Goal: Information Seeking & Learning: Learn about a topic

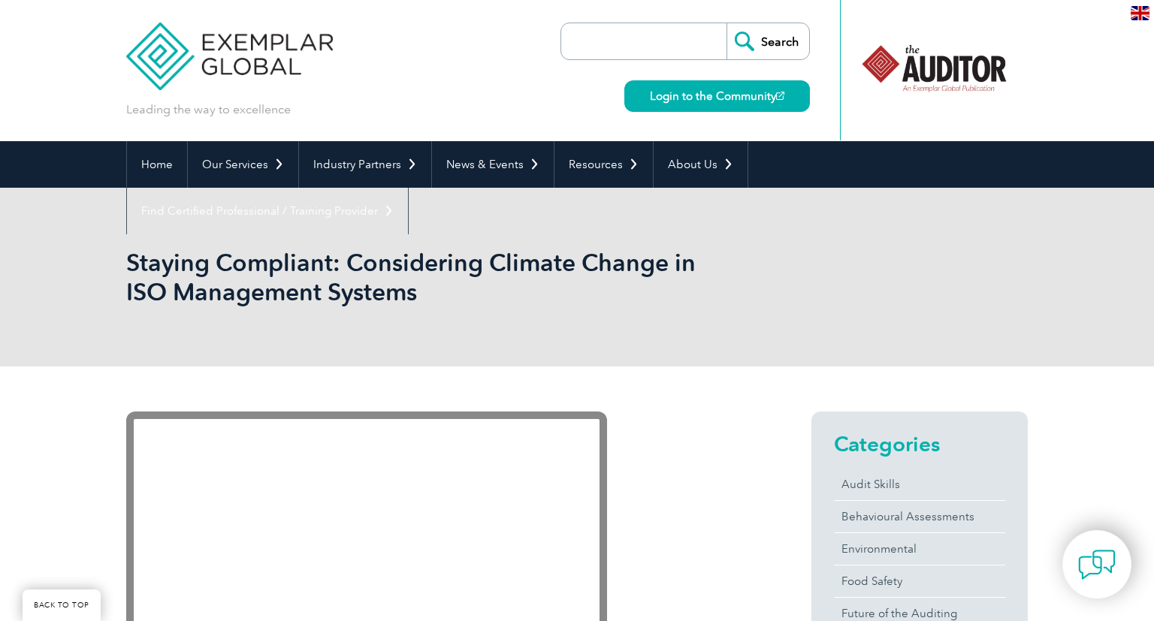
scroll to position [264, 0]
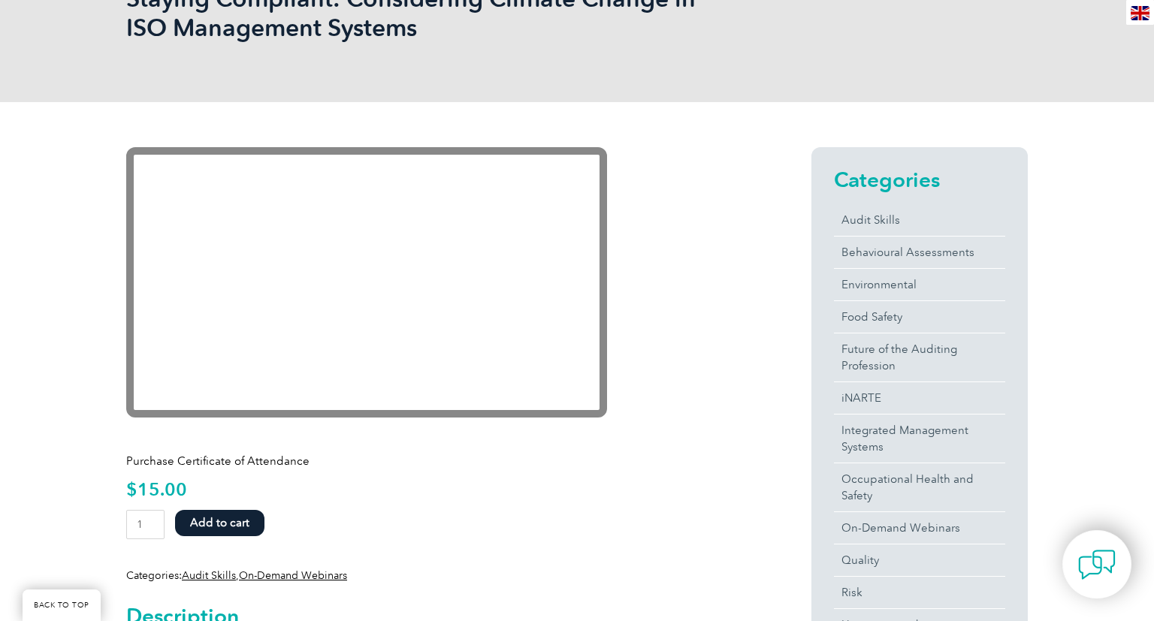
click at [228, 525] on button "Add to cart" at bounding box center [219, 523] width 89 height 26
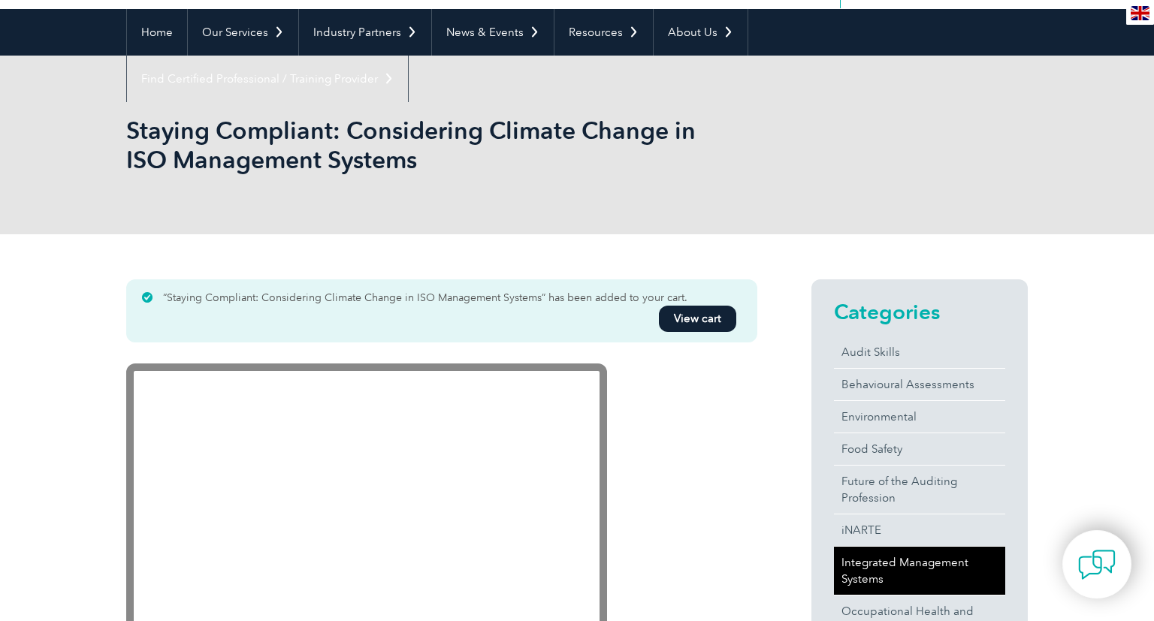
scroll to position [264, 0]
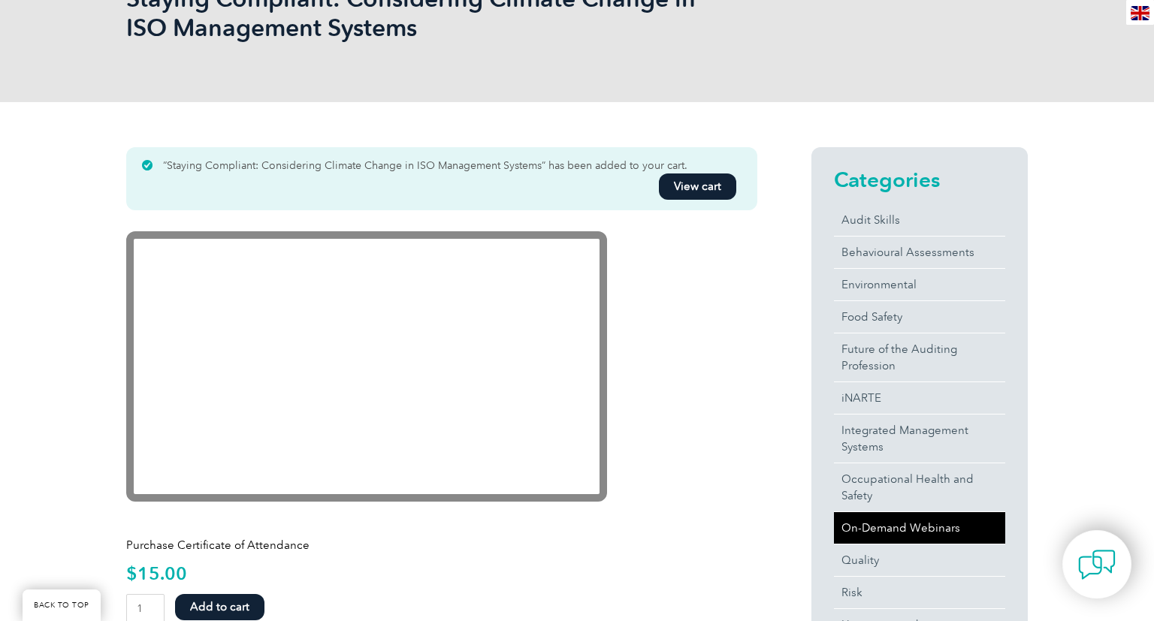
click at [893, 518] on link "On-Demand Webinars" at bounding box center [919, 528] width 171 height 32
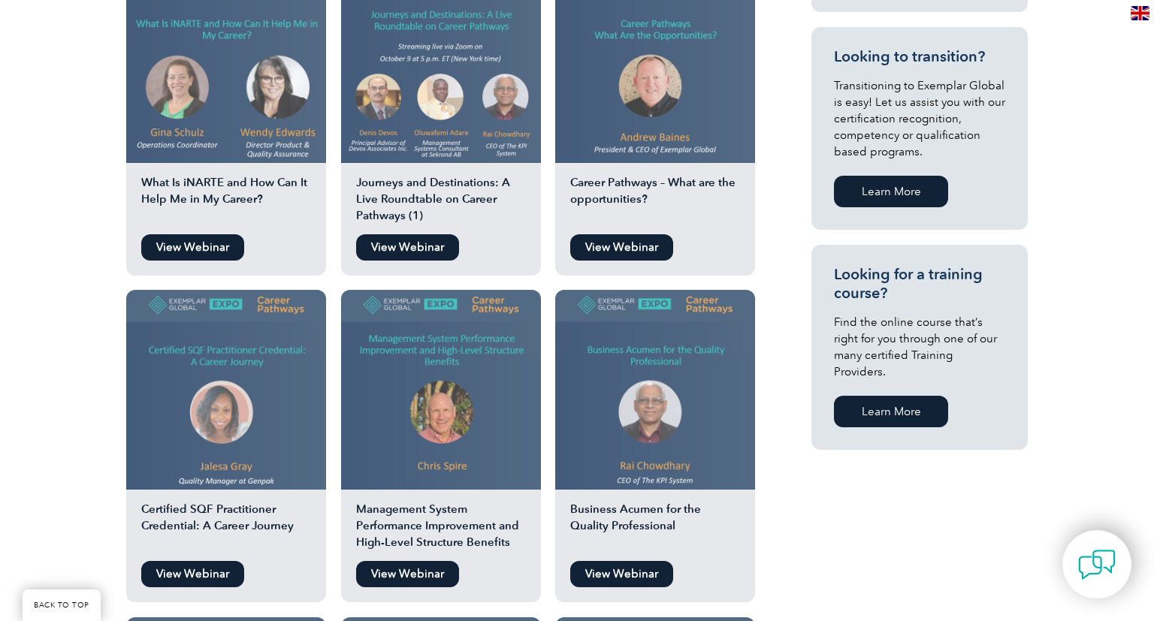
scroll to position [132, 0]
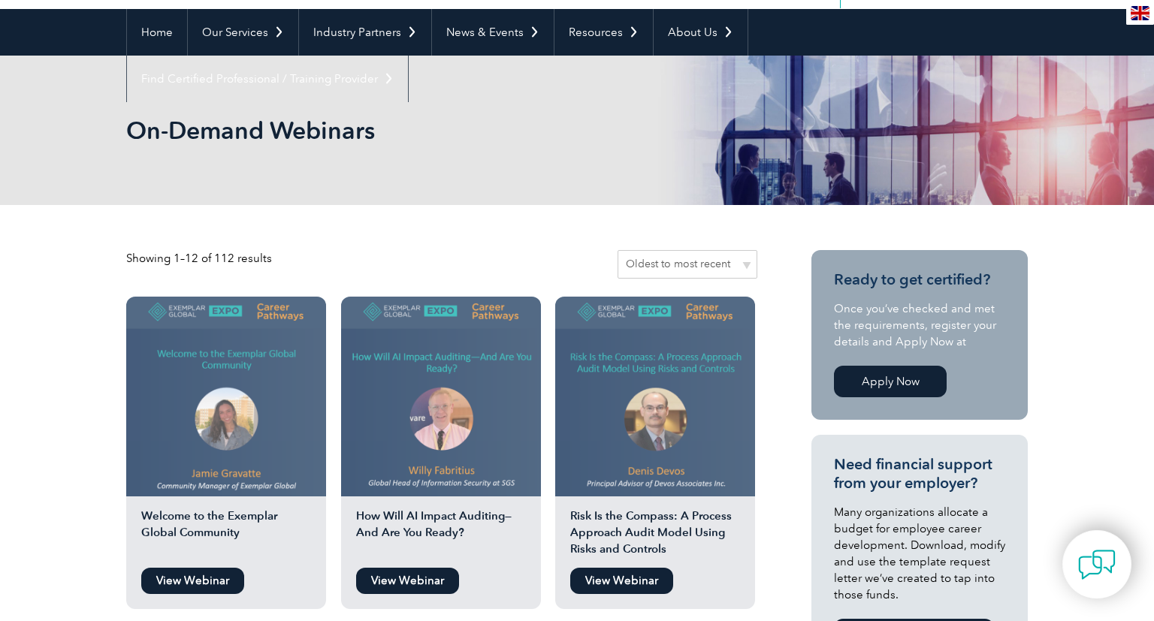
click at [618, 250] on select "Sort by popularity Sort by average rating Sort by latest Sort by price: low to …" at bounding box center [688, 264] width 140 height 29
select select "date"
click option "Sort by latest" at bounding box center [0, 0] width 0 height 0
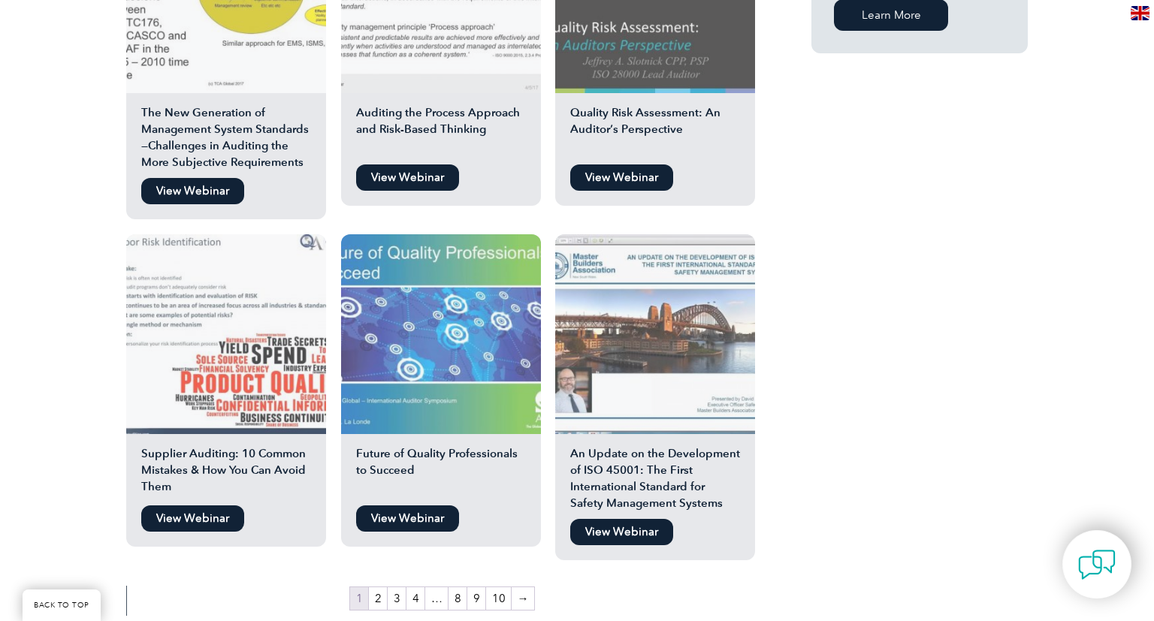
scroll to position [1455, 0]
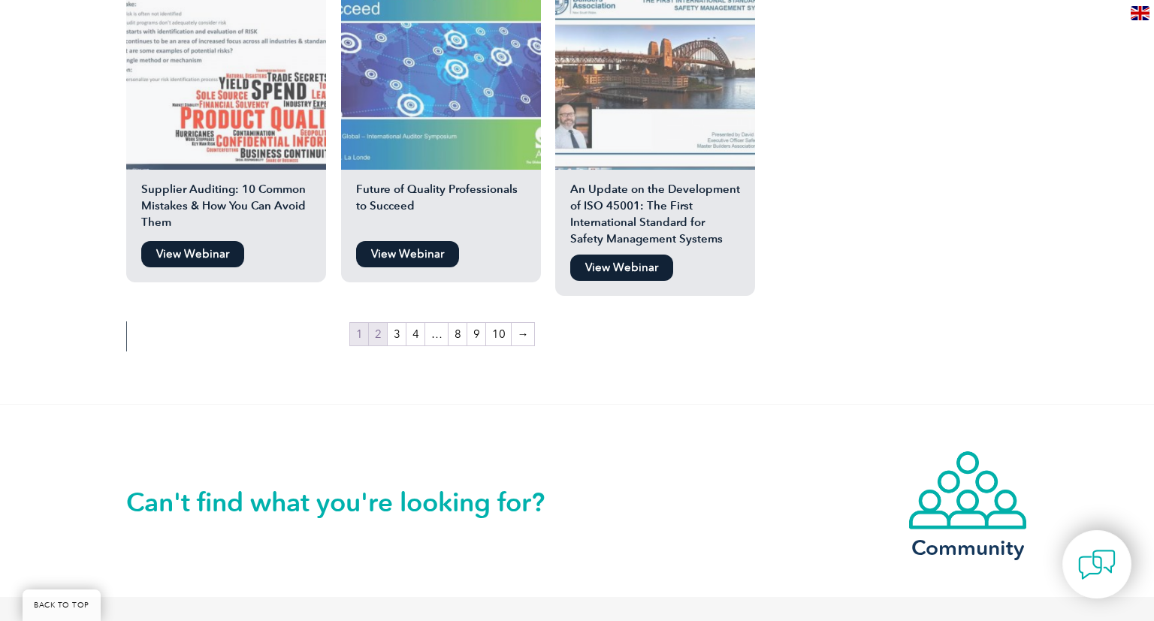
click at [377, 333] on link "2" at bounding box center [378, 334] width 18 height 23
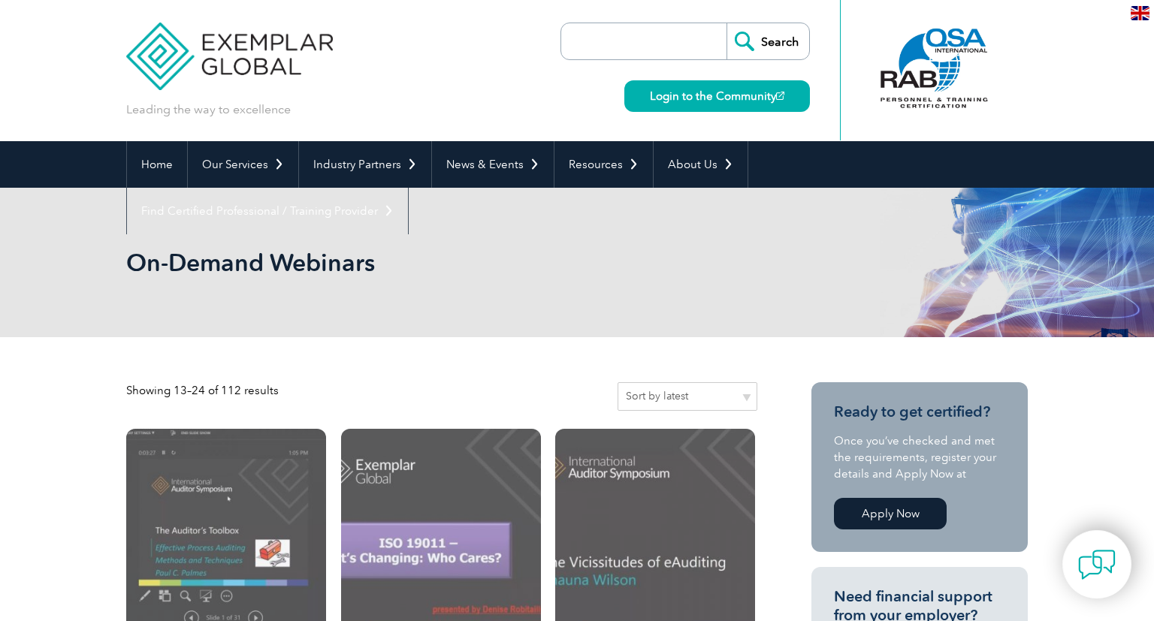
click at [618, 382] on select "Sort by popularity Sort by average rating Sort by latest Sort by price: low to …" at bounding box center [688, 396] width 140 height 29
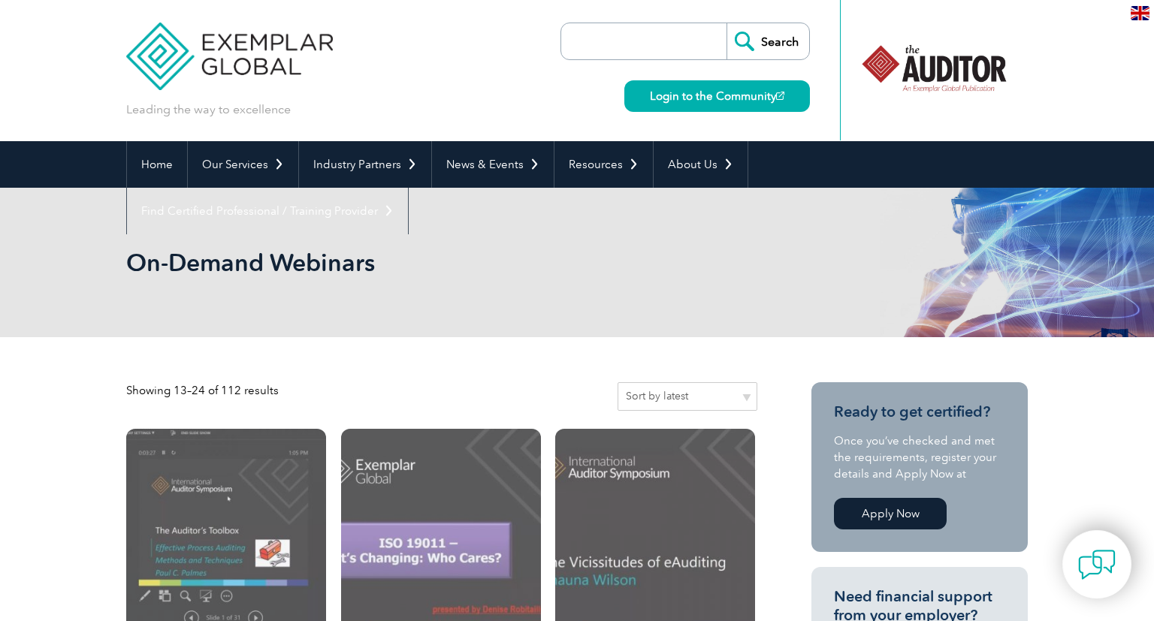
select select "popularity"
click option "Sort by popularity" at bounding box center [0, 0] width 0 height 0
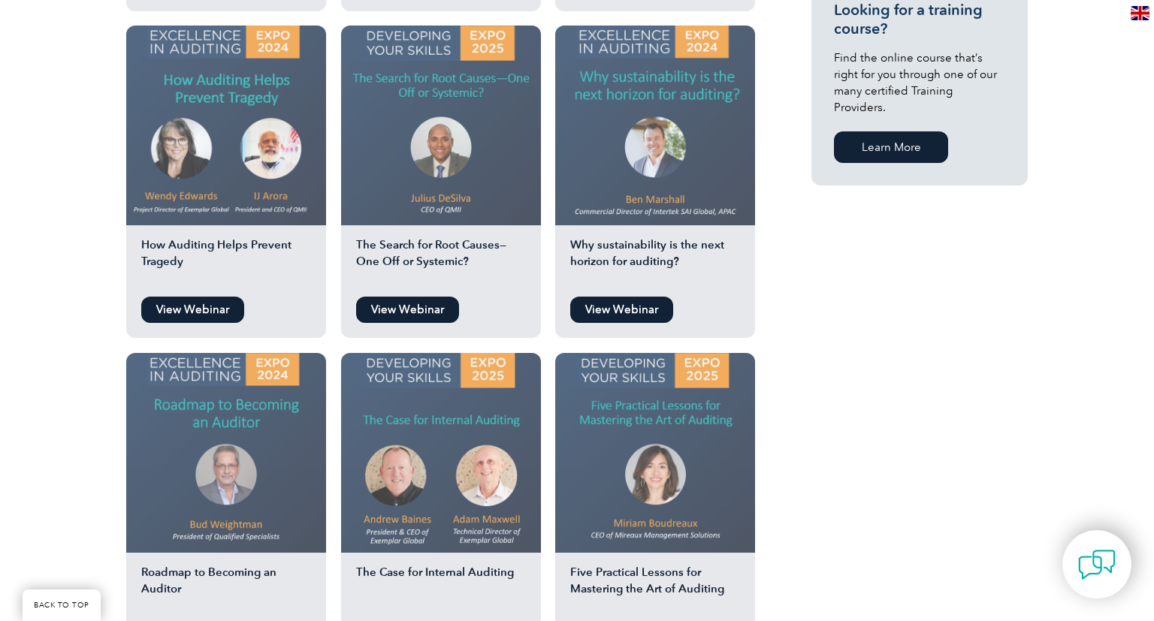
scroll to position [1190, 0]
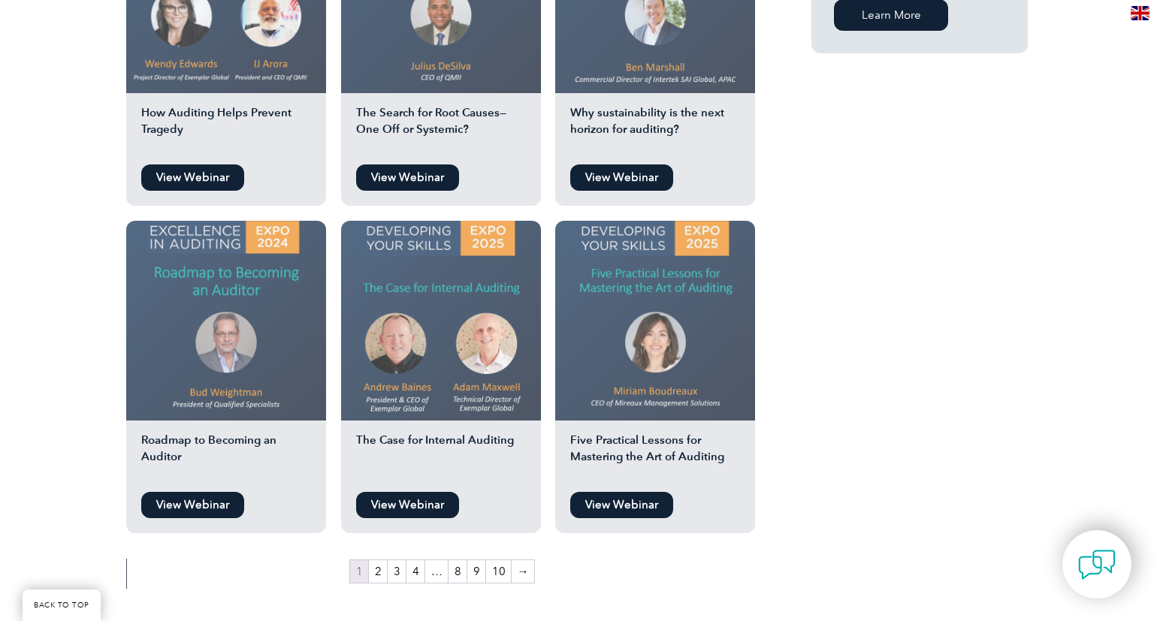
click at [660, 443] on h2 "Five Practical Lessons for Mastering the Art of Auditing" at bounding box center [655, 458] width 200 height 53
click at [382, 574] on link "2" at bounding box center [378, 571] width 18 height 23
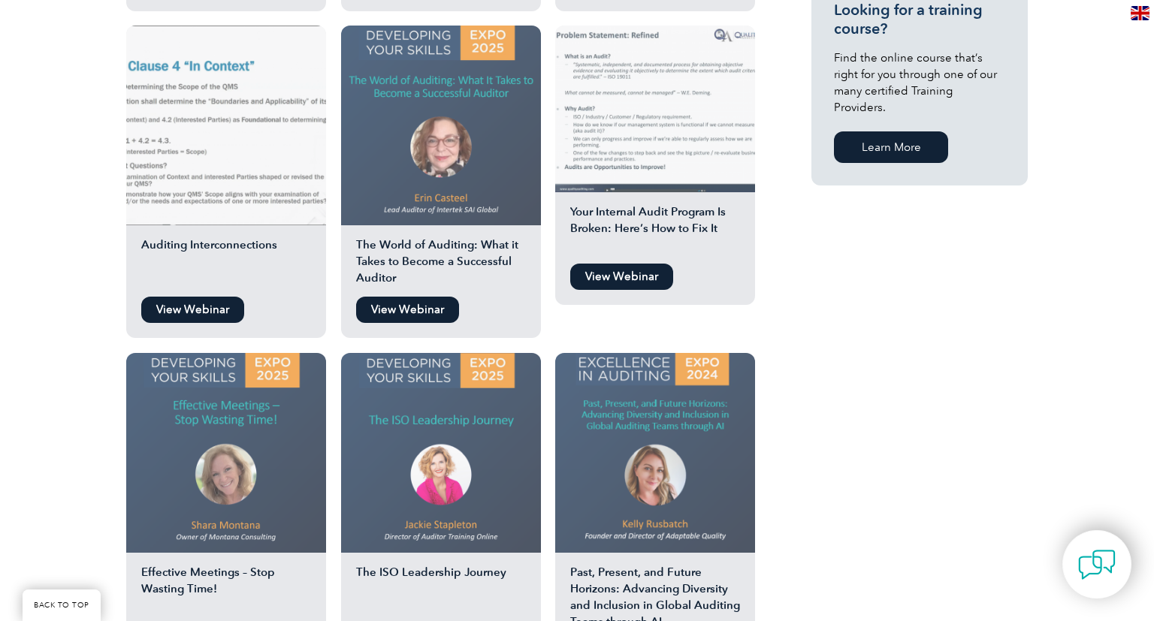
scroll to position [1322, 0]
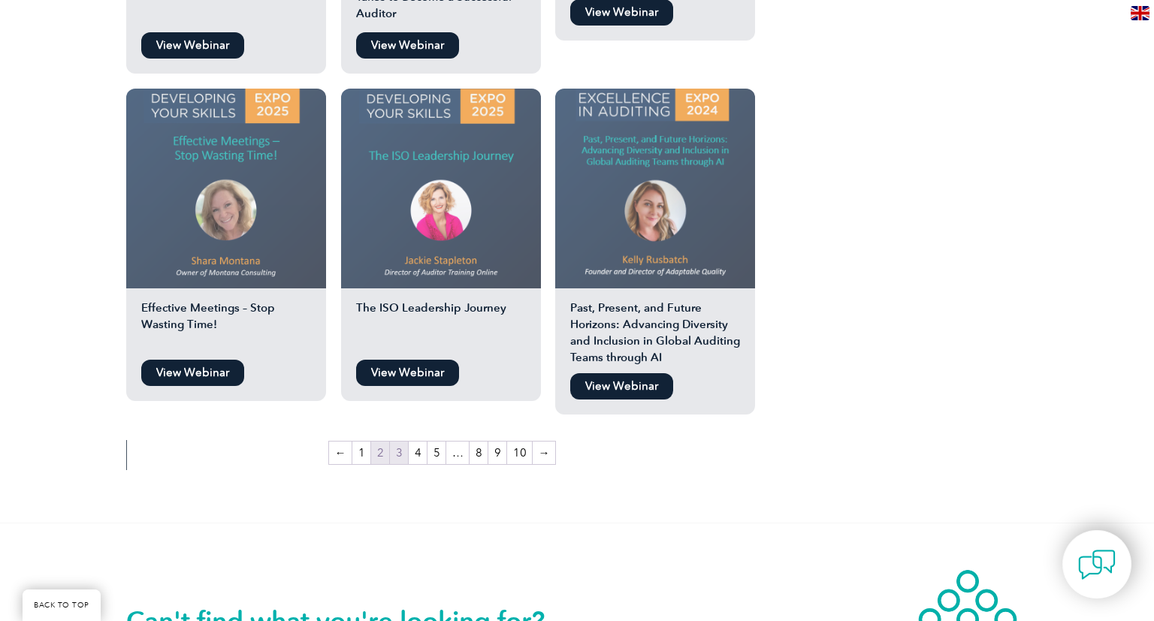
click at [400, 453] on link "3" at bounding box center [399, 453] width 18 height 23
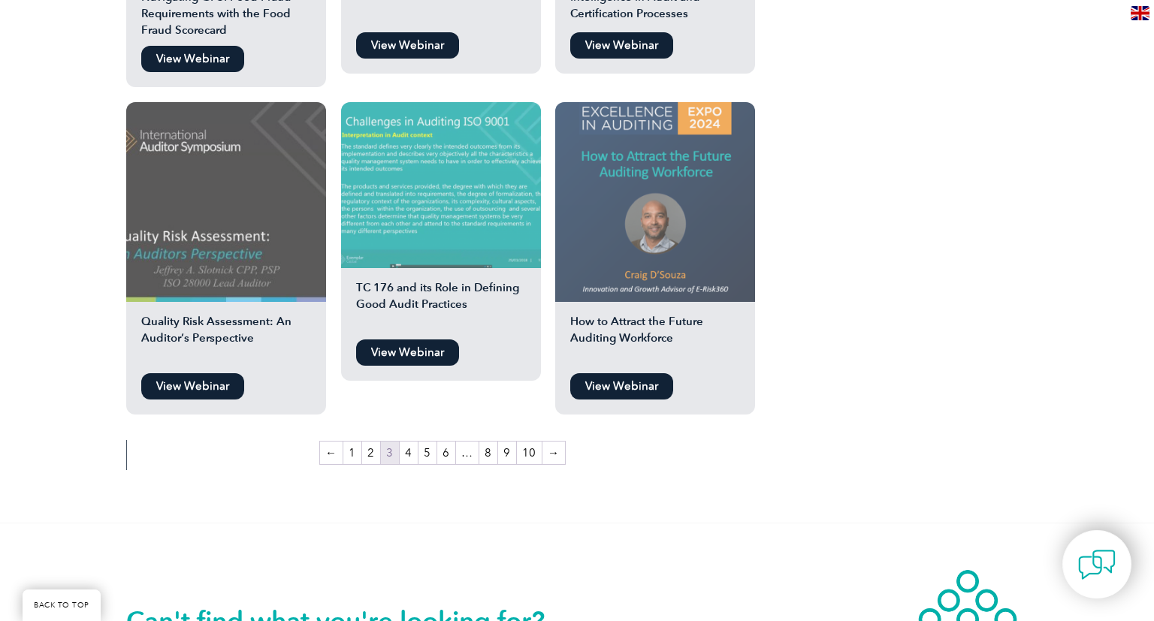
scroll to position [1455, 0]
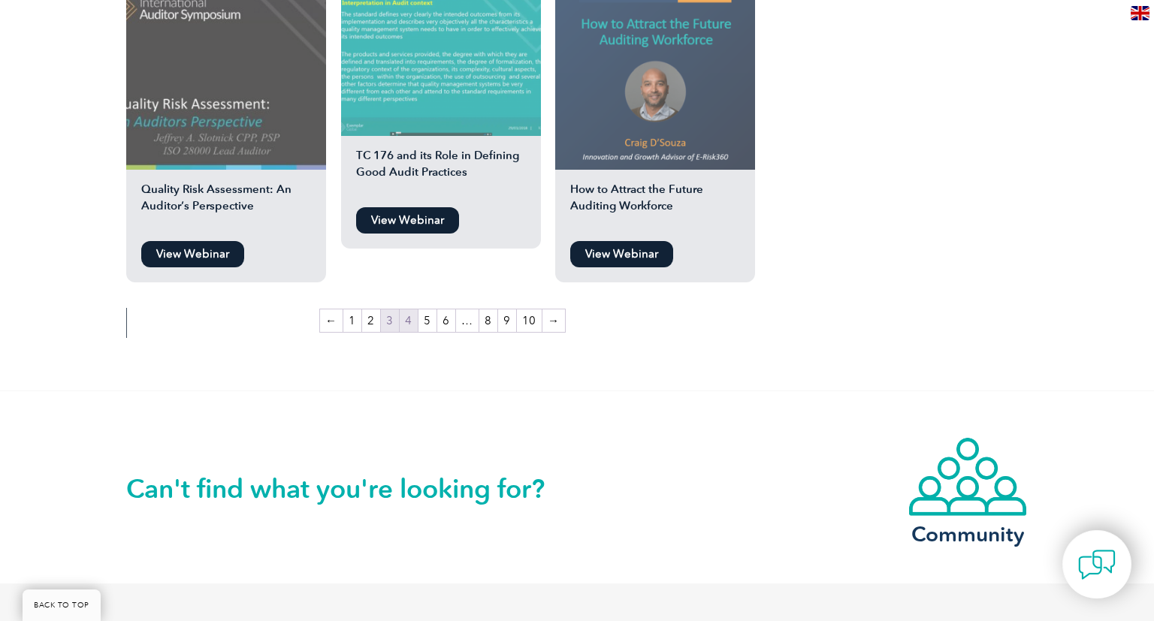
click at [409, 314] on link "4" at bounding box center [409, 321] width 18 height 23
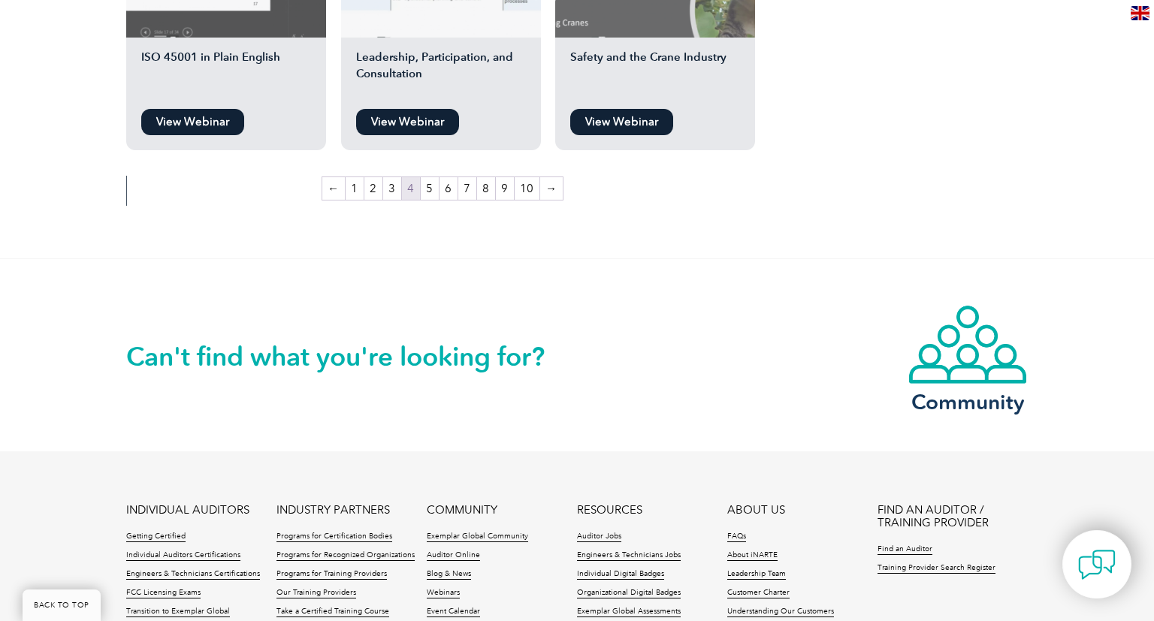
scroll to position [1455, 0]
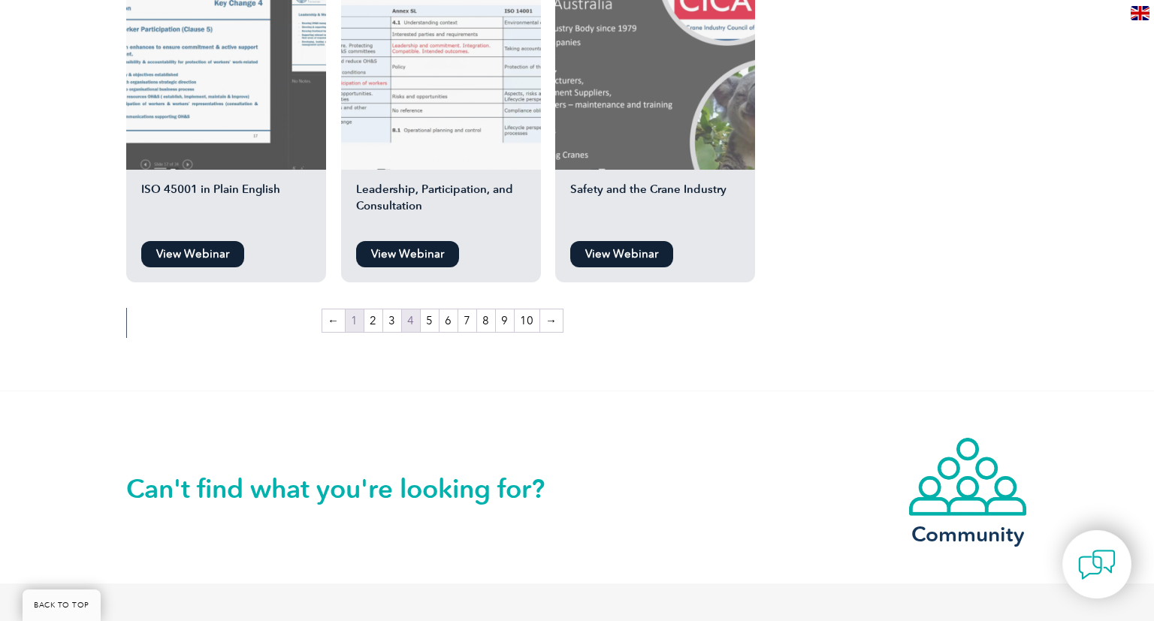
click at [359, 319] on link "1" at bounding box center [355, 321] width 18 height 23
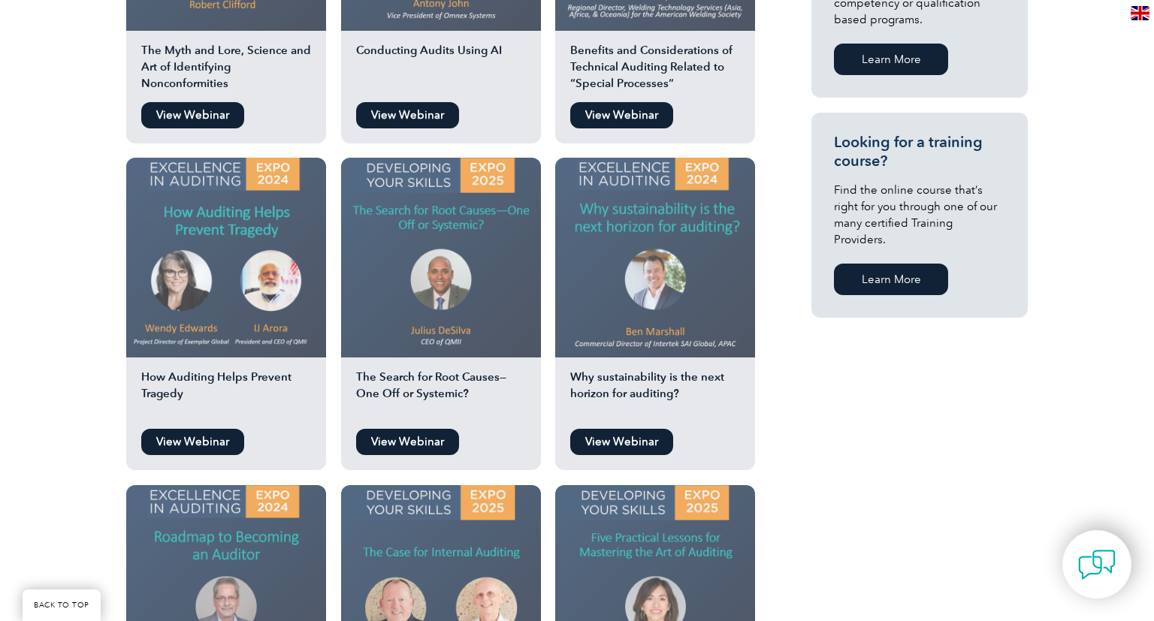
scroll to position [1058, 0]
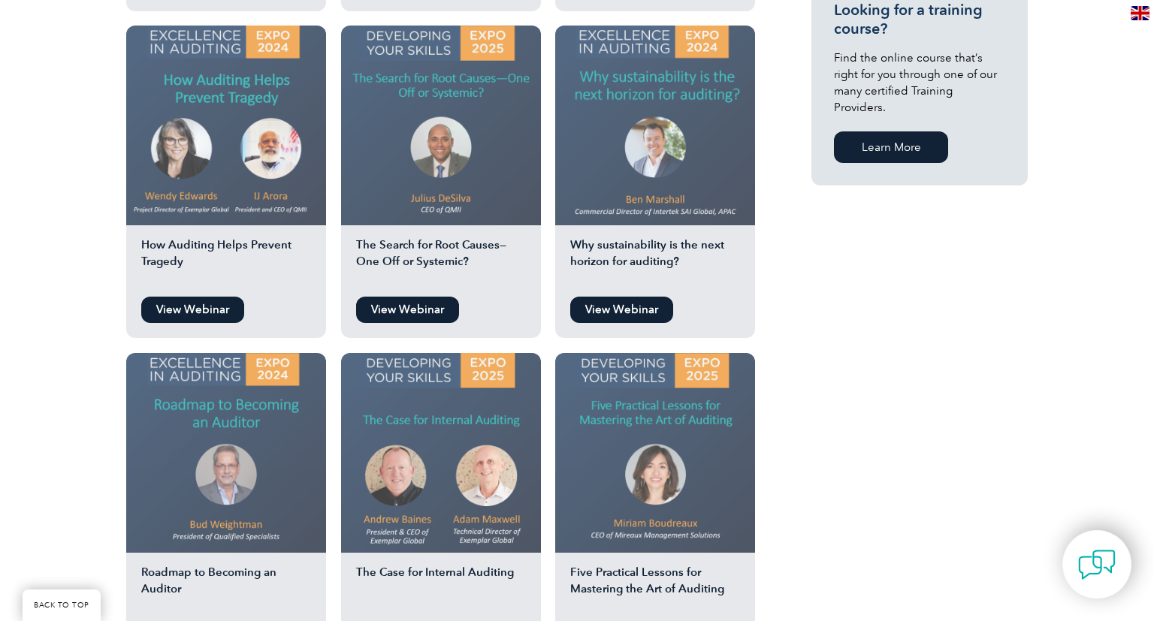
click at [679, 412] on img at bounding box center [655, 453] width 200 height 200
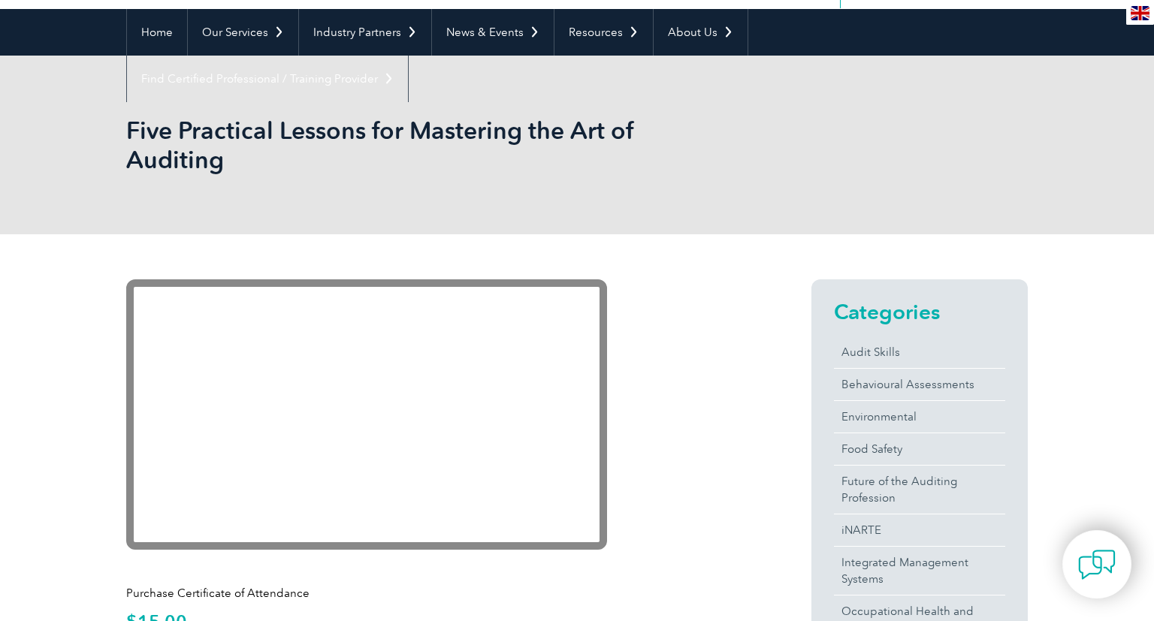
scroll to position [264, 0]
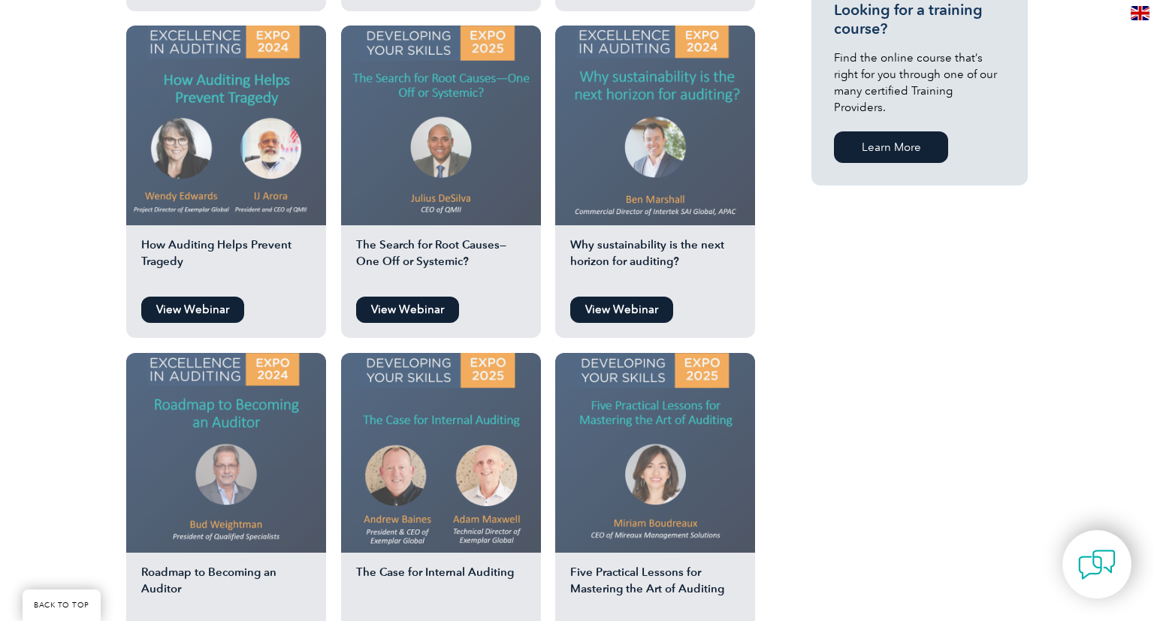
scroll to position [1190, 0]
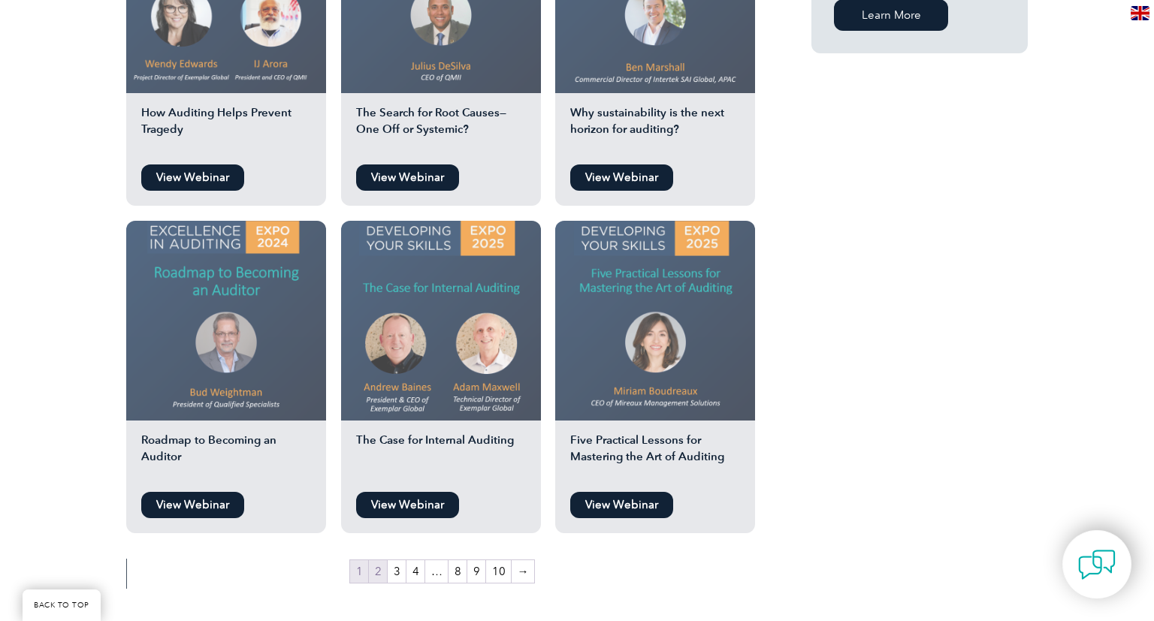
click at [383, 568] on link "2" at bounding box center [378, 571] width 18 height 23
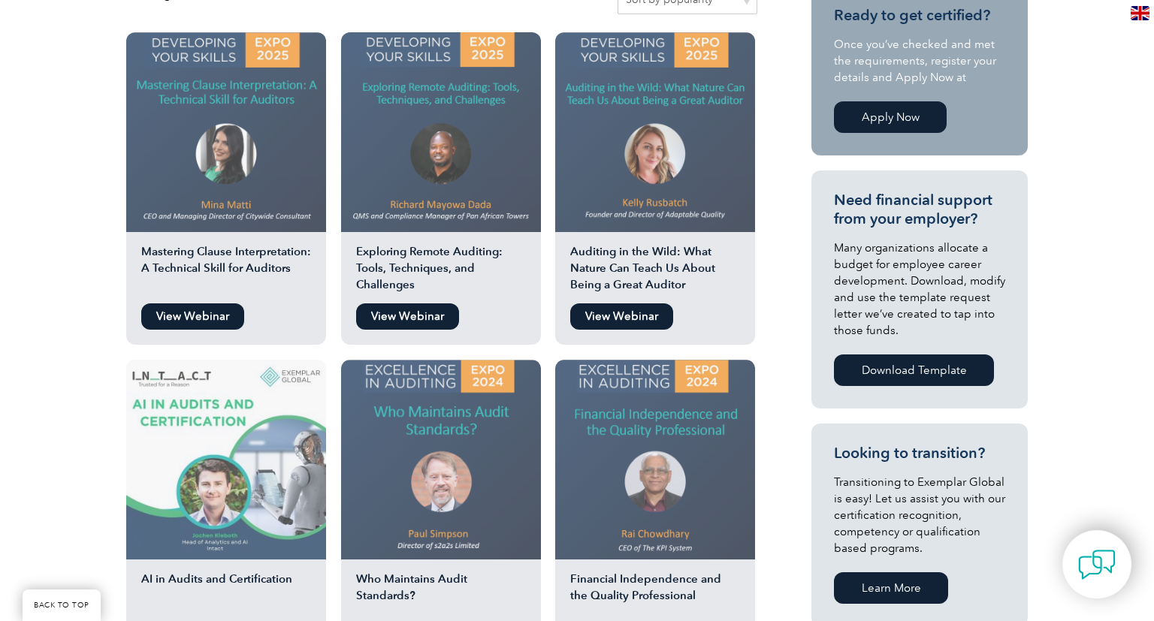
scroll to position [264, 0]
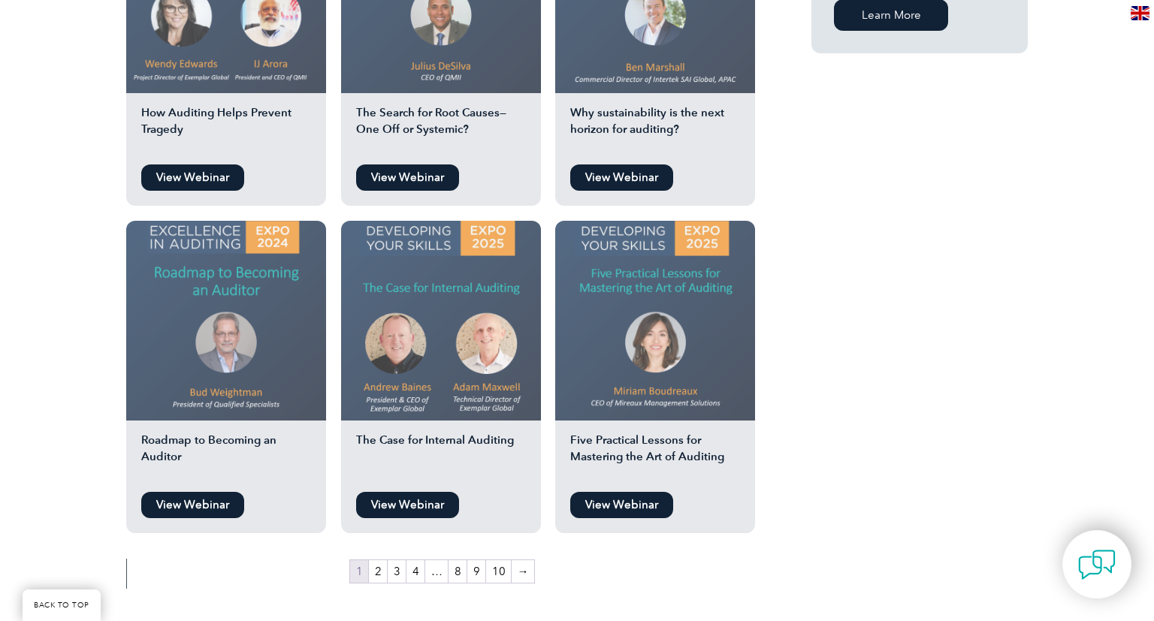
scroll to position [1190, 0]
click at [639, 506] on link "View Webinar" at bounding box center [621, 505] width 103 height 26
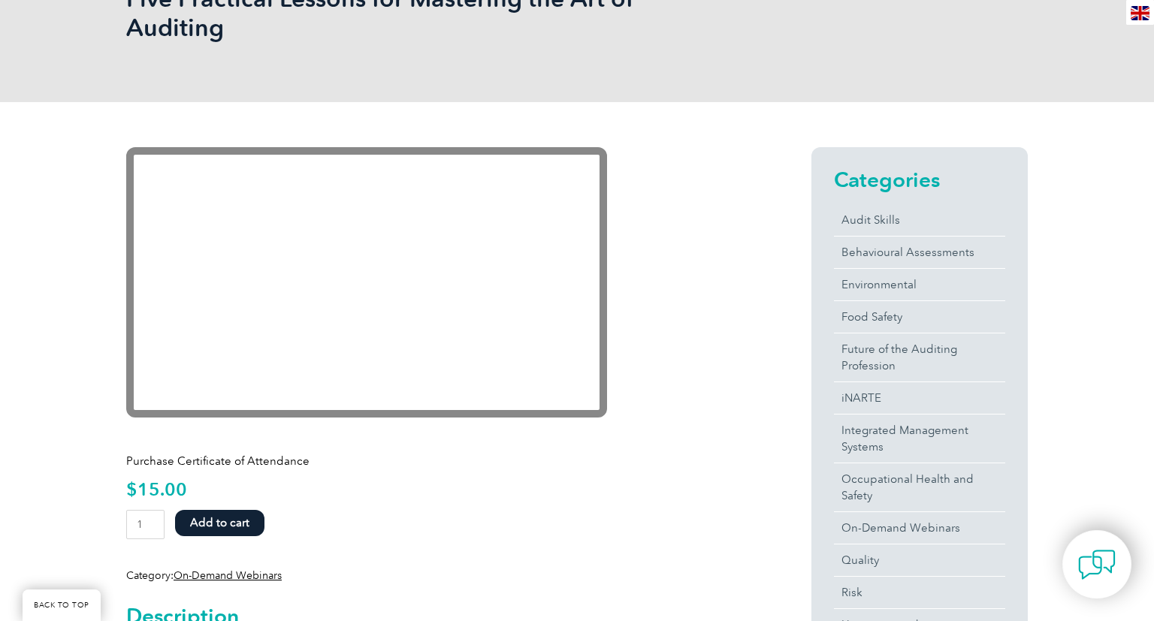
scroll to position [397, 0]
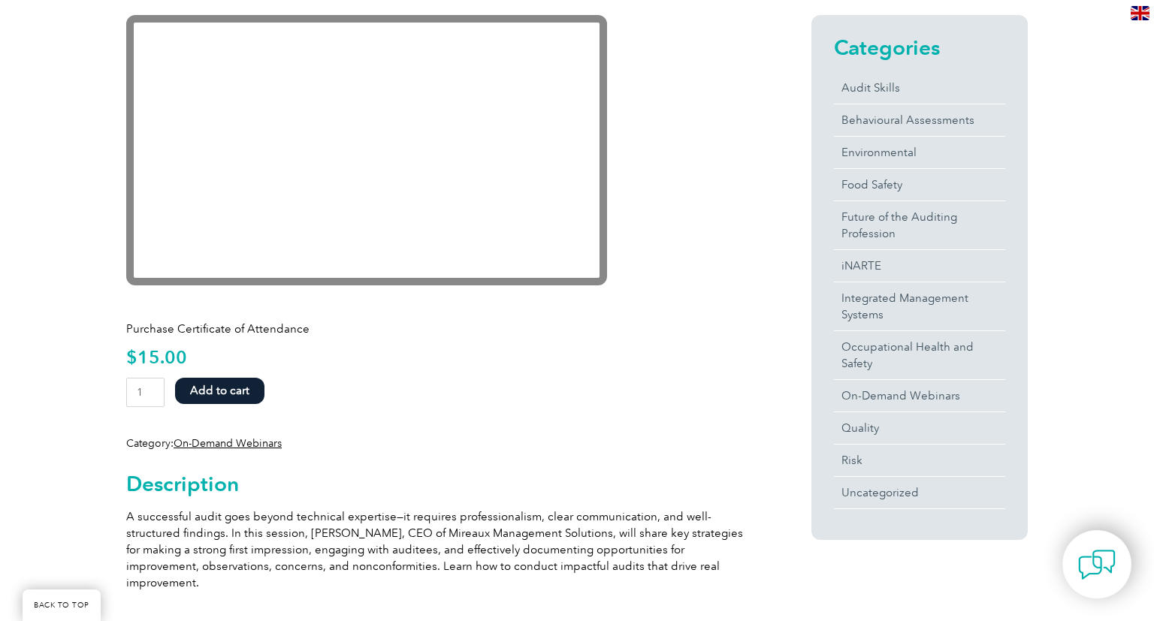
click at [218, 389] on button "Add to cart" at bounding box center [219, 391] width 89 height 26
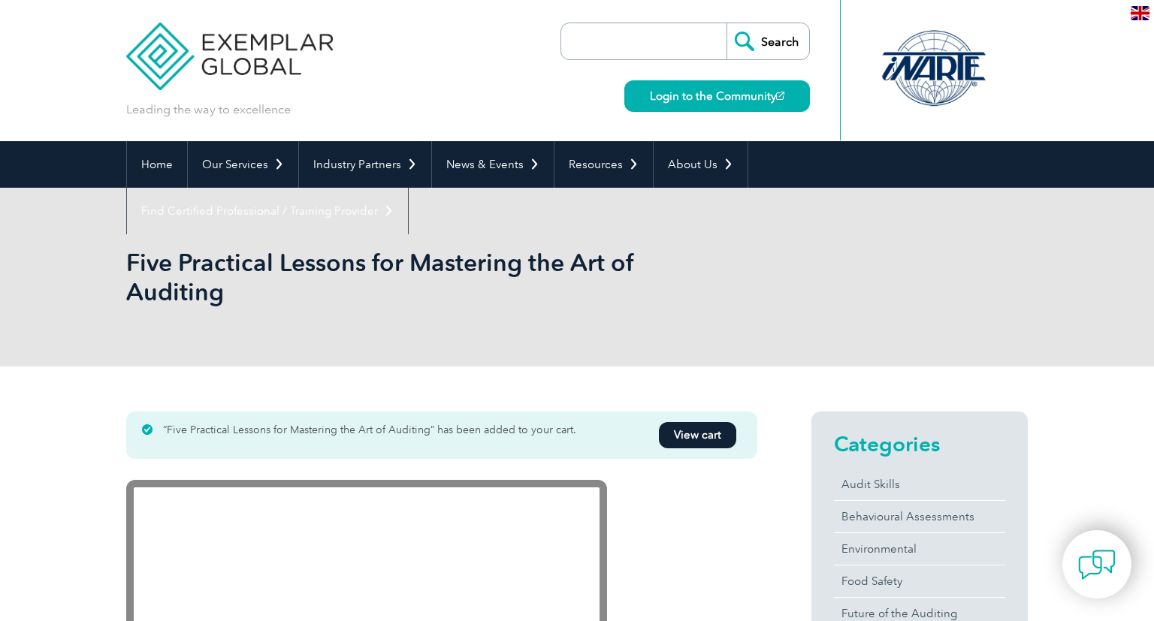
click at [702, 434] on link "View cart" at bounding box center [697, 435] width 77 height 26
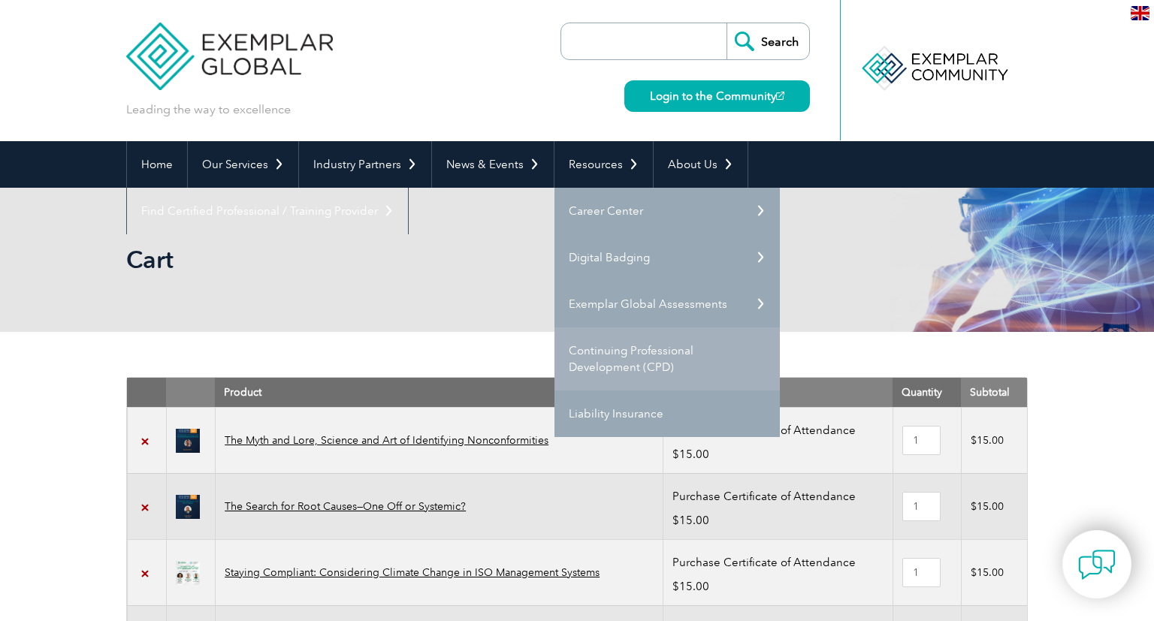
click at [651, 359] on link "Continuing Professional Development (CPD)" at bounding box center [666, 359] width 225 height 63
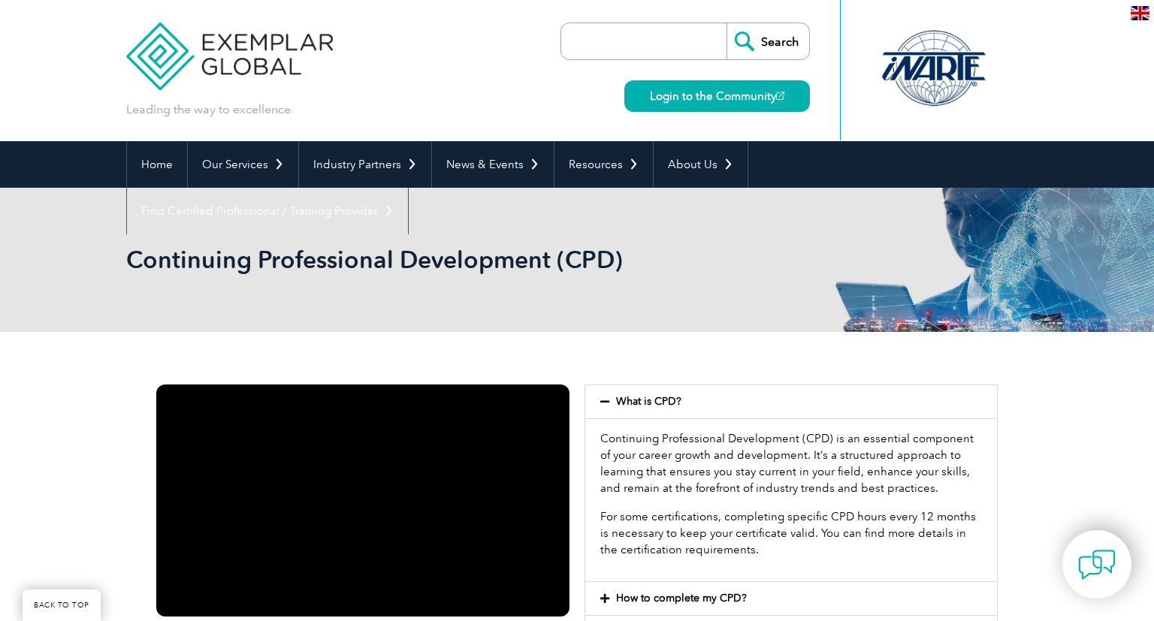
scroll to position [264, 0]
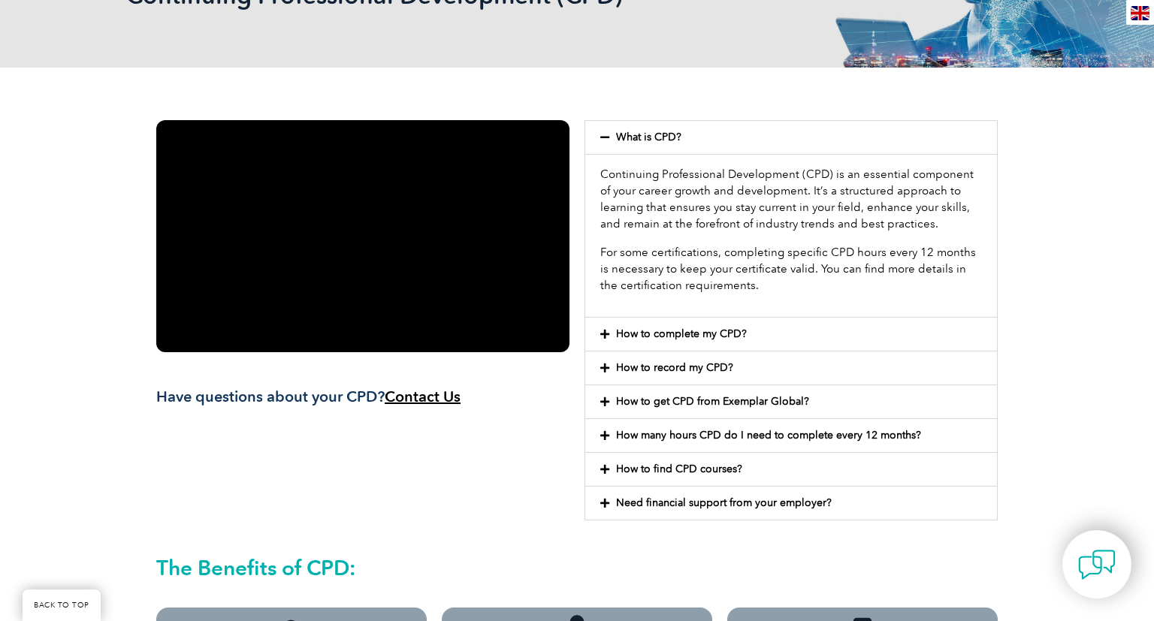
click at [687, 371] on link "How to record my CPD?" at bounding box center [674, 367] width 117 height 13
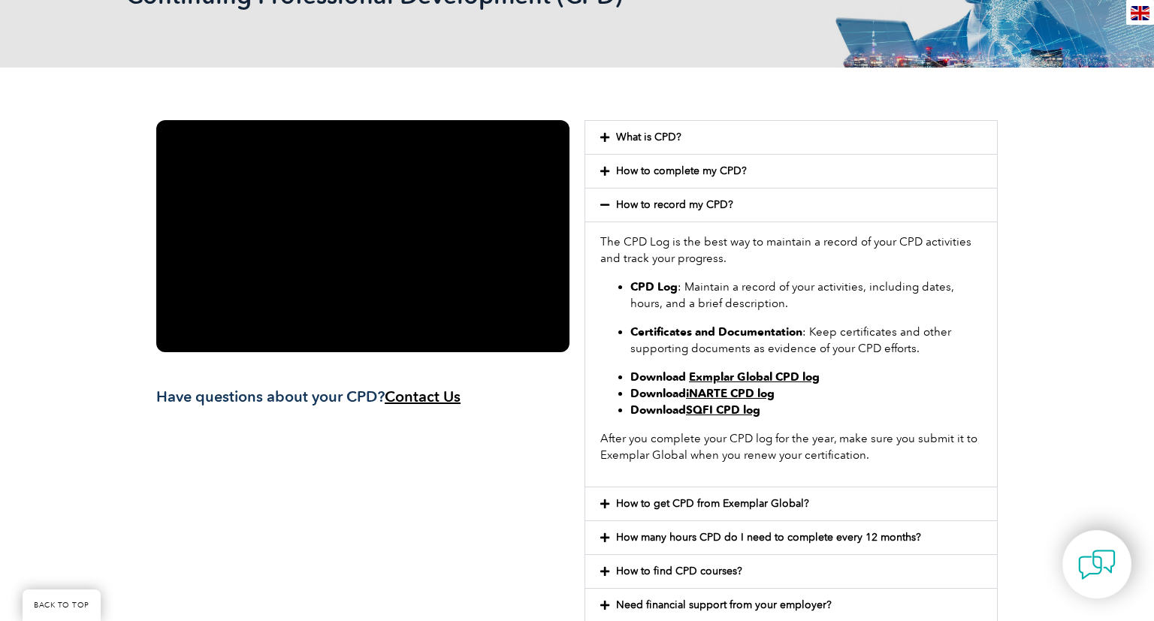
click at [789, 376] on link "Exmplar Global CPD log" at bounding box center [754, 377] width 131 height 14
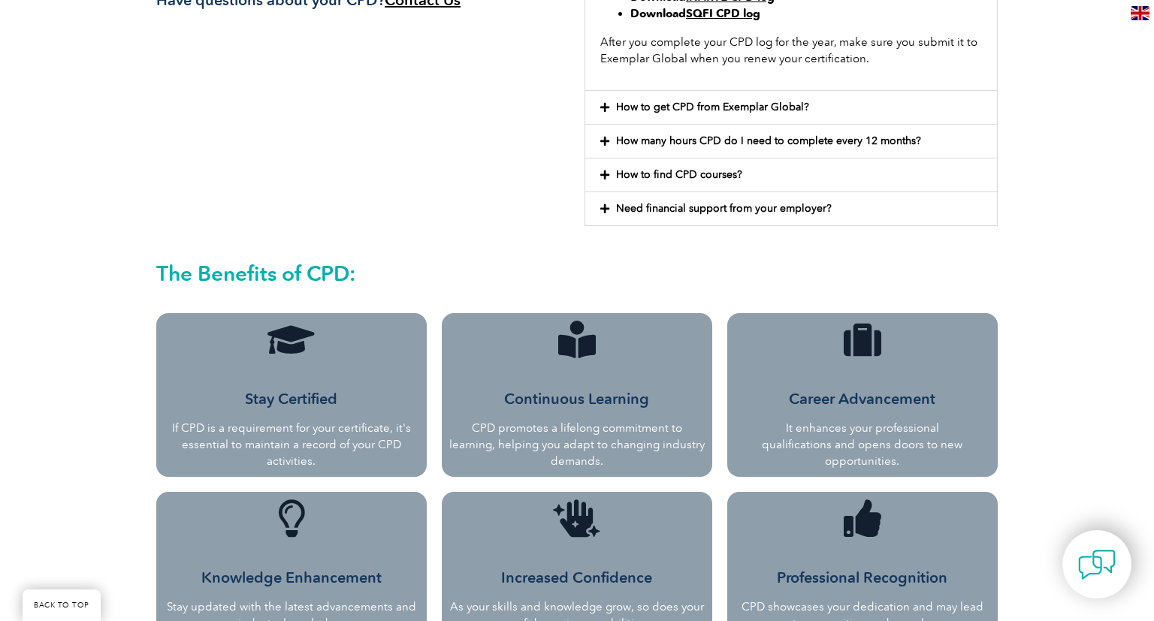
scroll to position [132, 0]
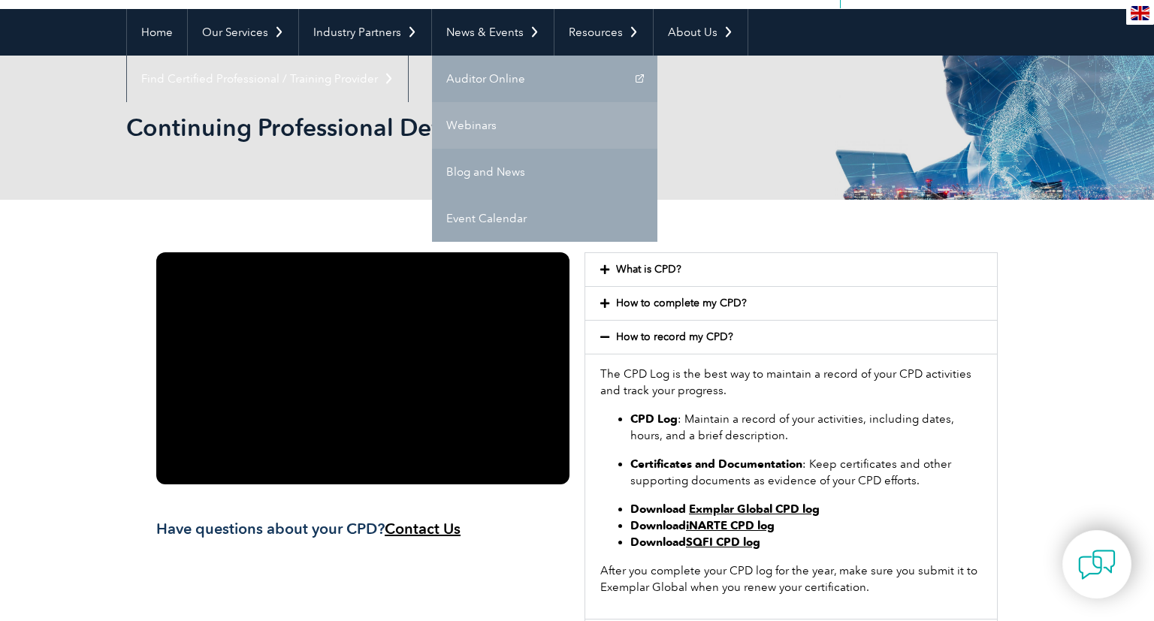
click at [494, 119] on link "Webinars" at bounding box center [544, 125] width 225 height 47
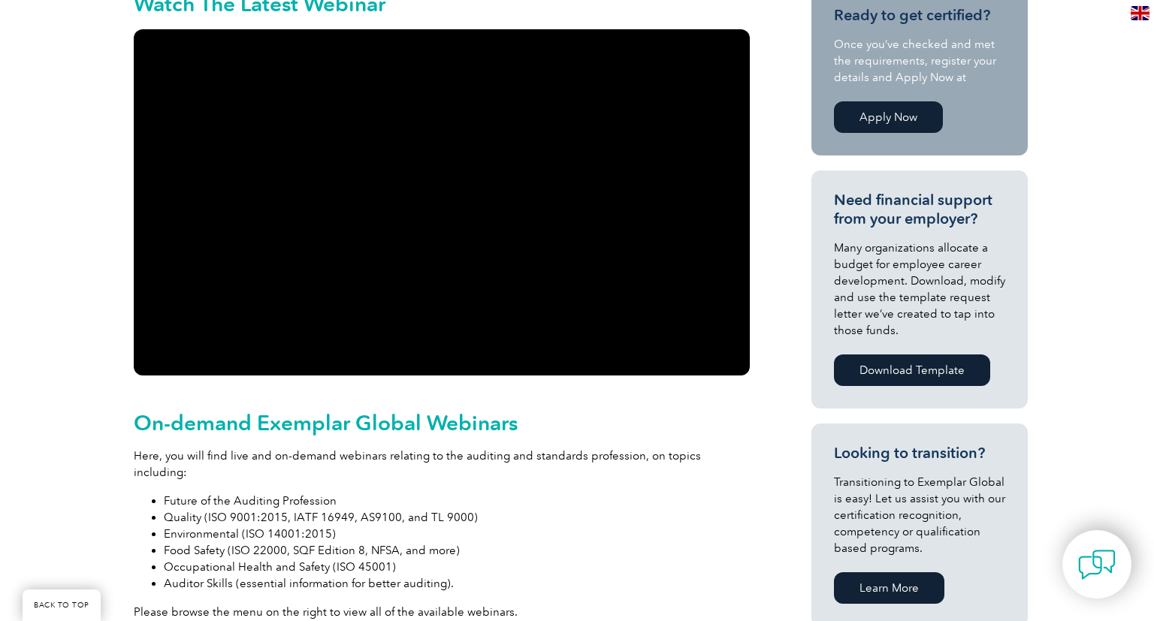
scroll to position [132, 0]
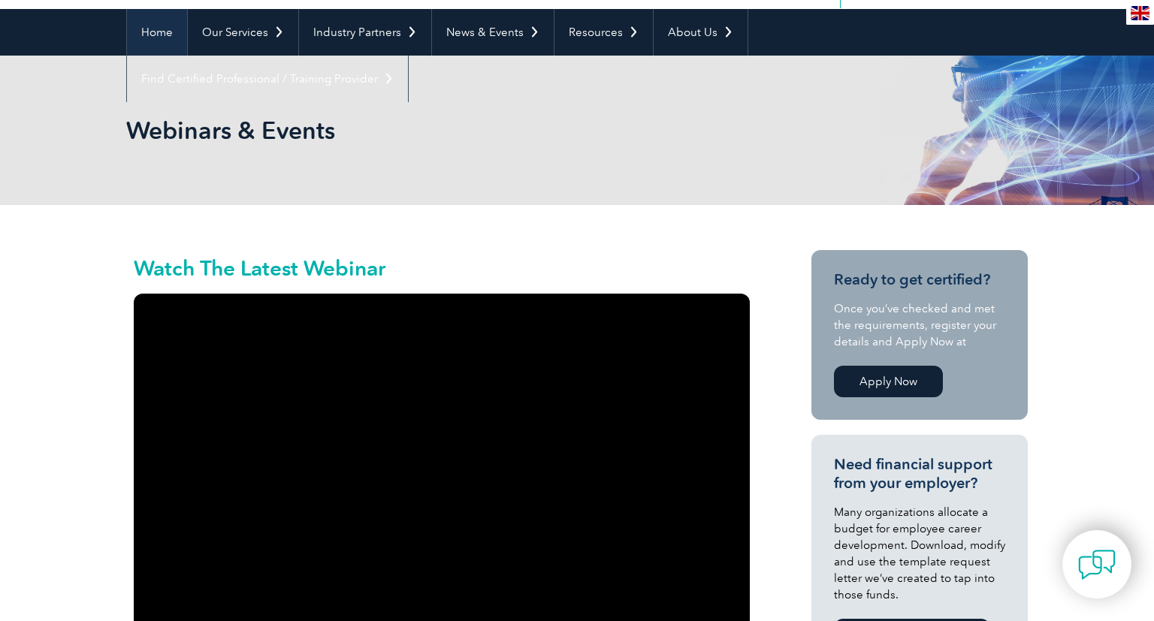
click at [163, 33] on link "Home" at bounding box center [157, 32] width 60 height 47
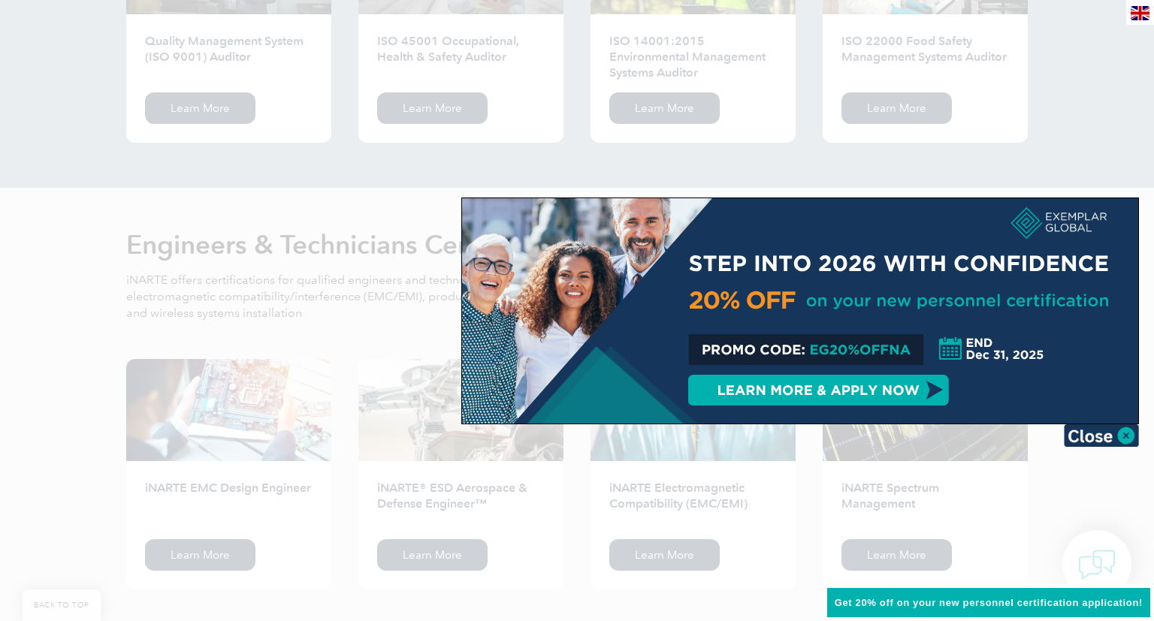
scroll to position [1587, 0]
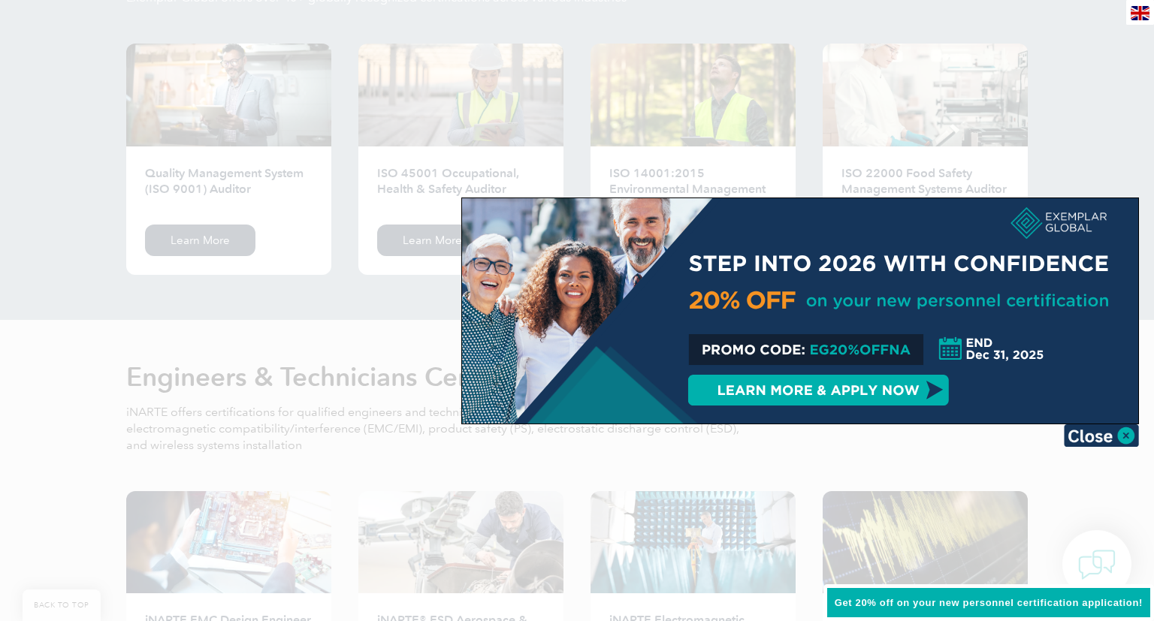
click at [855, 386] on div at bounding box center [800, 310] width 676 height 225
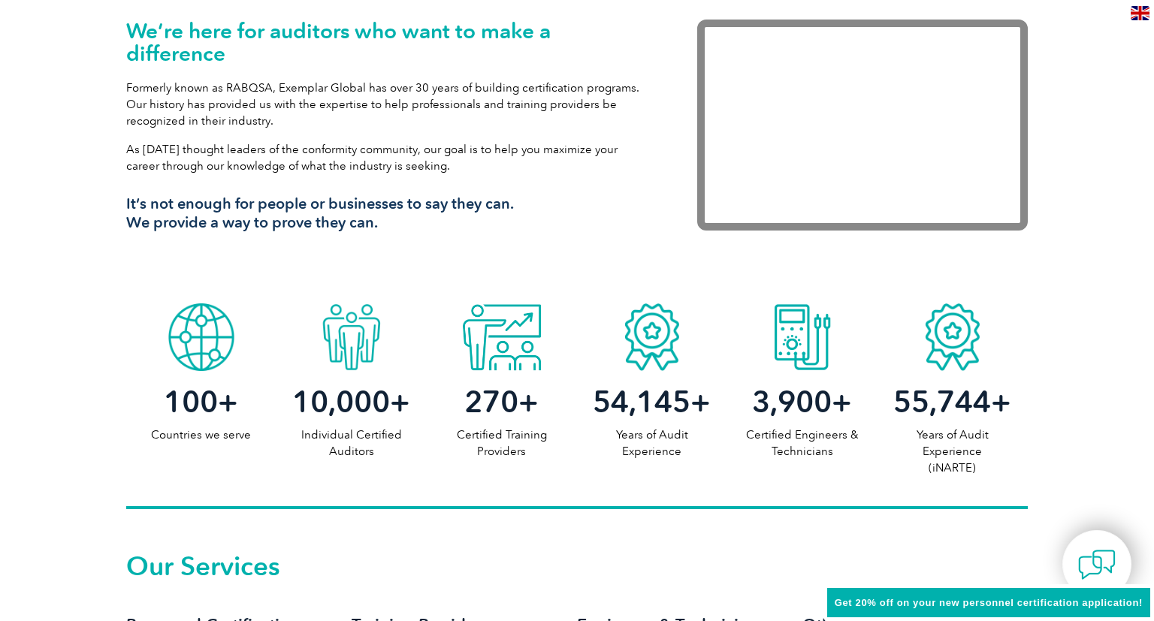
scroll to position [0, 0]
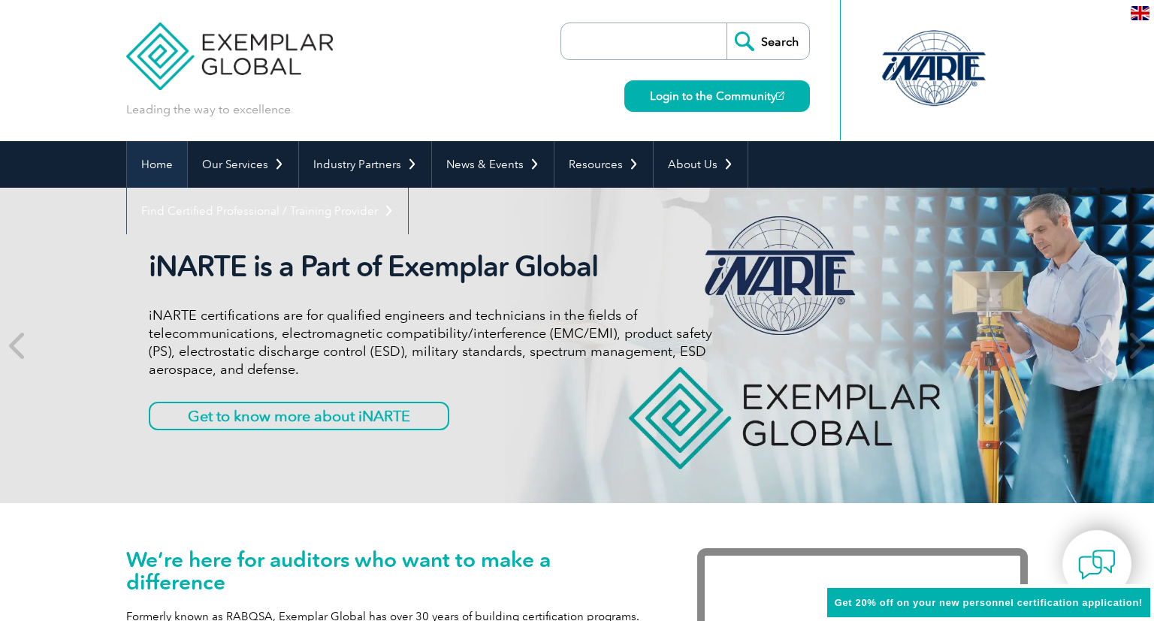
click at [155, 161] on link "Home" at bounding box center [157, 164] width 60 height 47
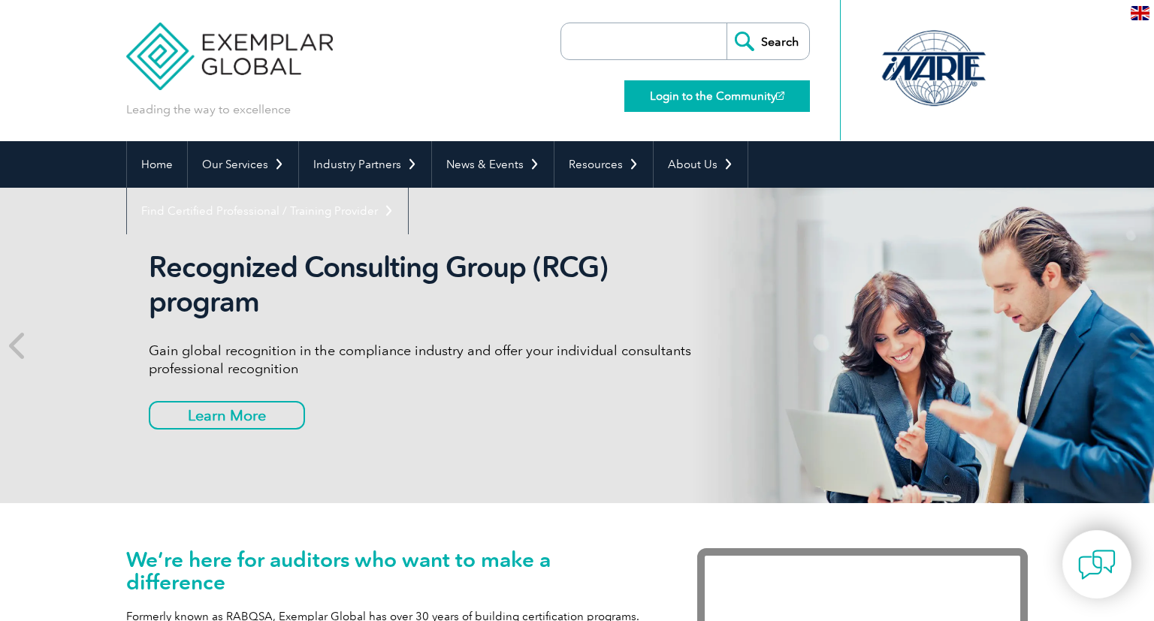
click at [777, 92] on img at bounding box center [780, 96] width 8 height 8
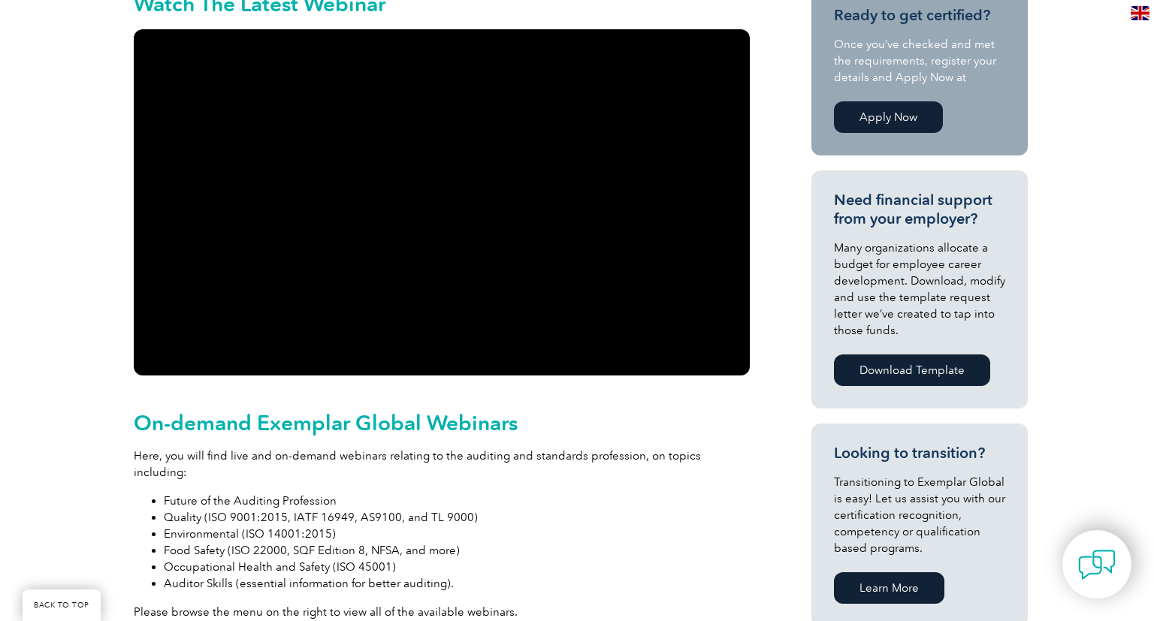
scroll to position [926, 0]
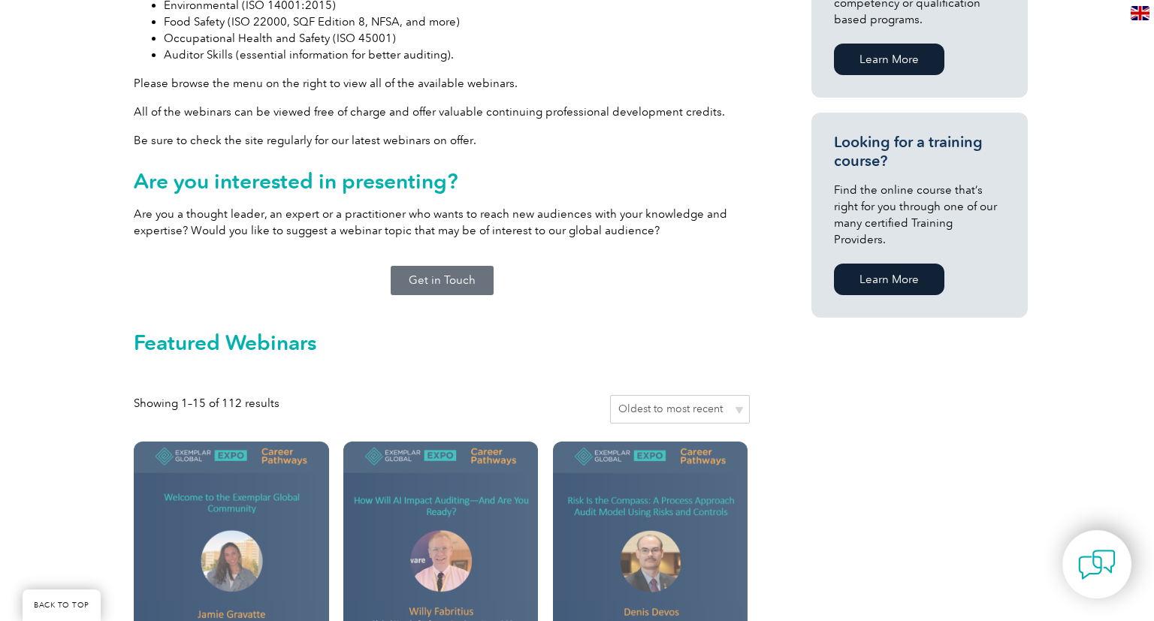
click at [610, 395] on select "Sort by popularity Sort by average rating Sort by latest Sort by price: low to …" at bounding box center [680, 409] width 140 height 29
select select "popularity"
click option "Sort by popularity" at bounding box center [0, 0] width 0 height 0
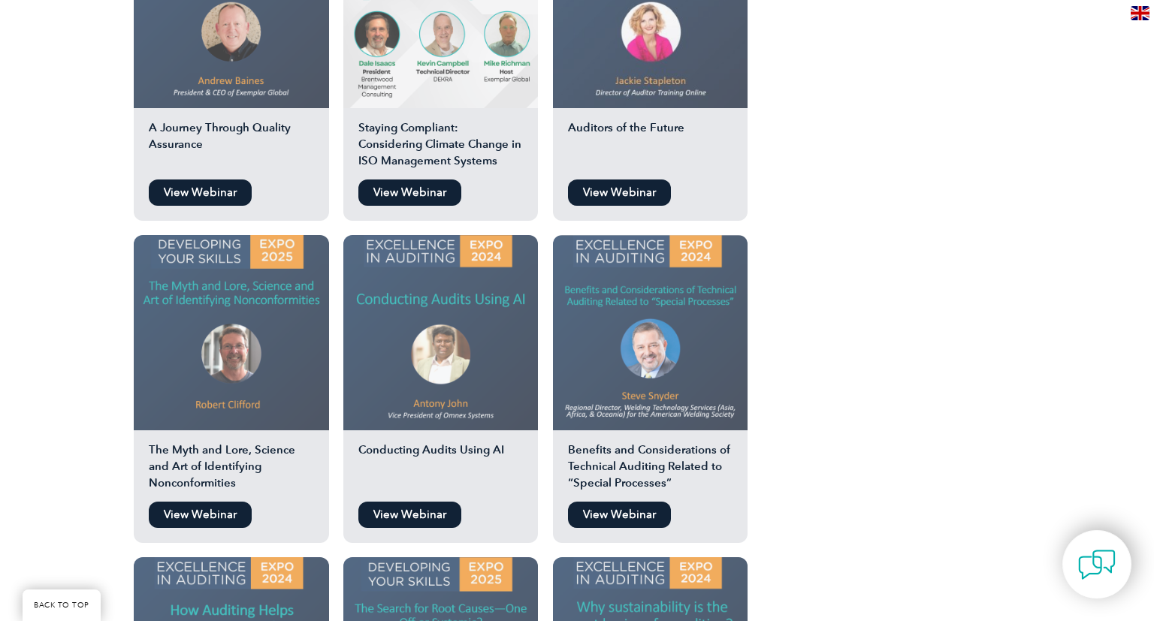
scroll to position [1322, 0]
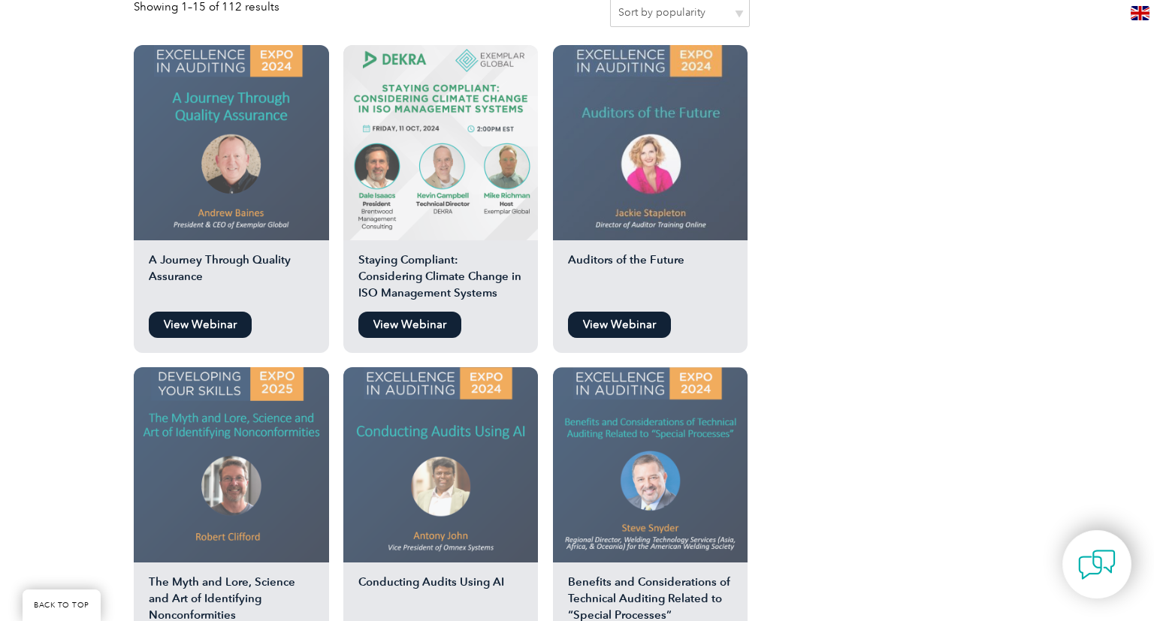
click at [430, 423] on img at bounding box center [440, 464] width 195 height 195
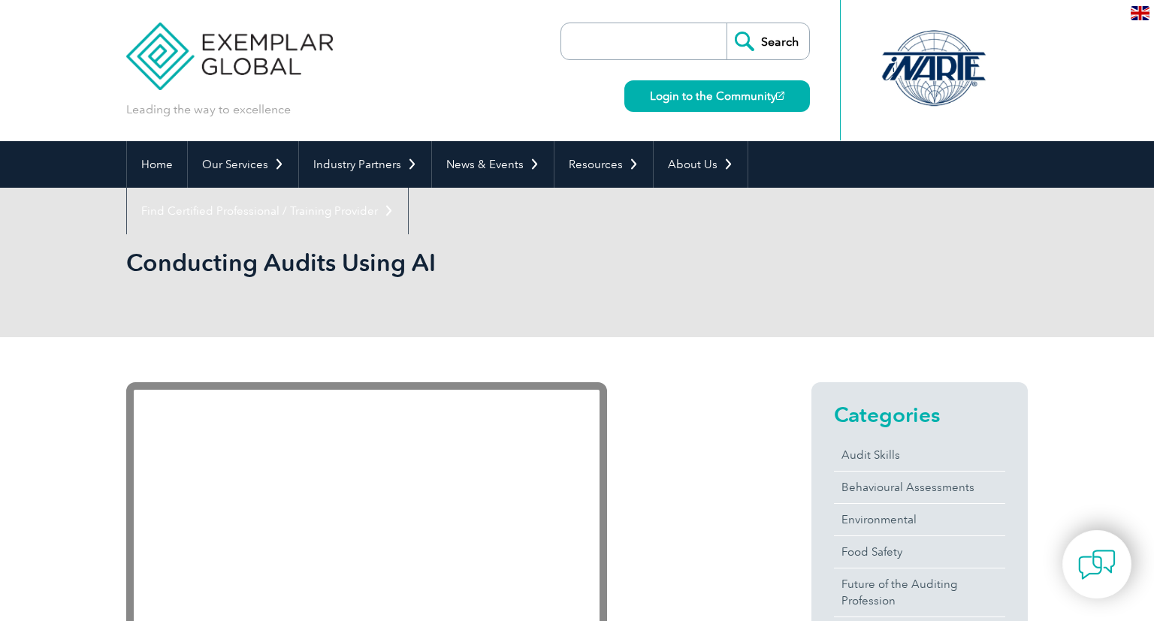
scroll to position [264, 0]
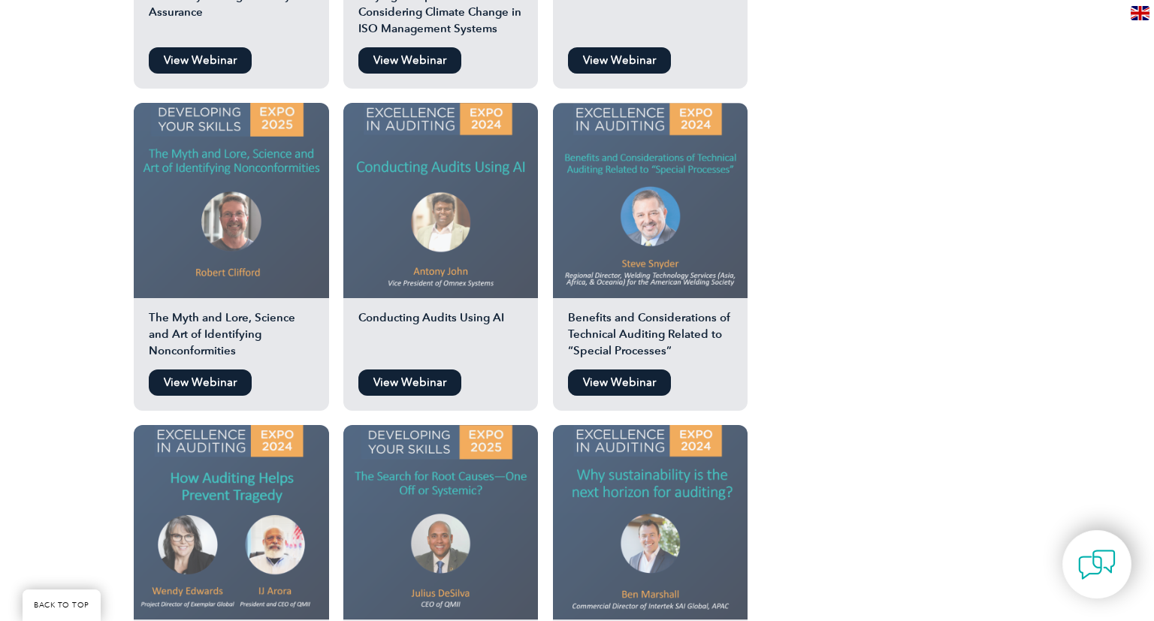
scroll to position [1851, 0]
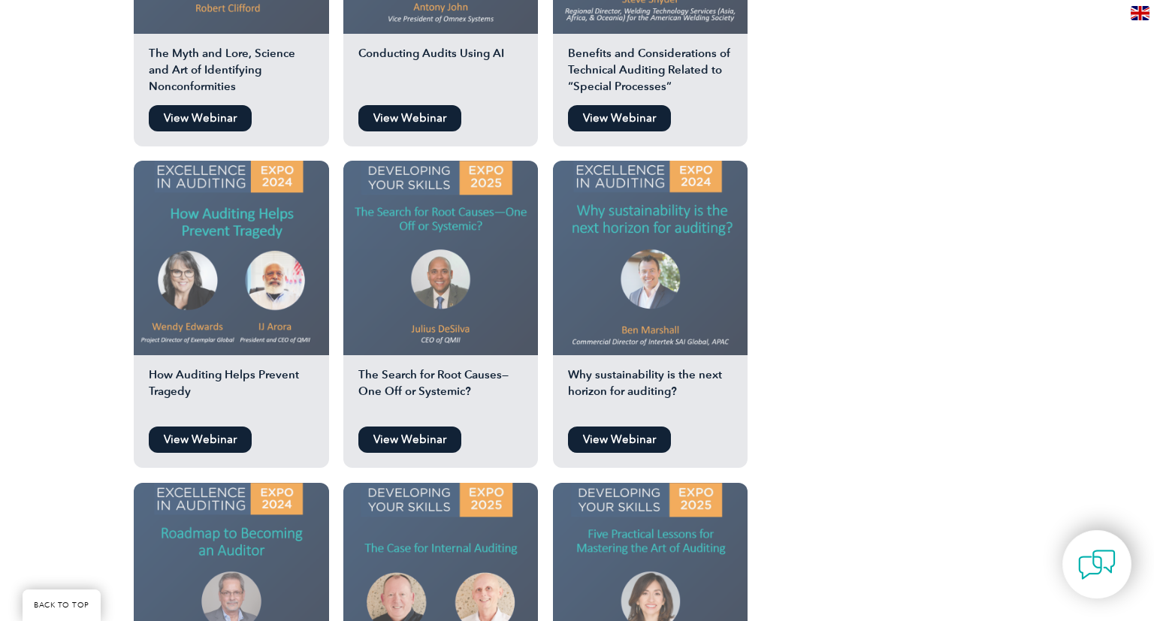
click at [477, 521] on img at bounding box center [440, 580] width 195 height 195
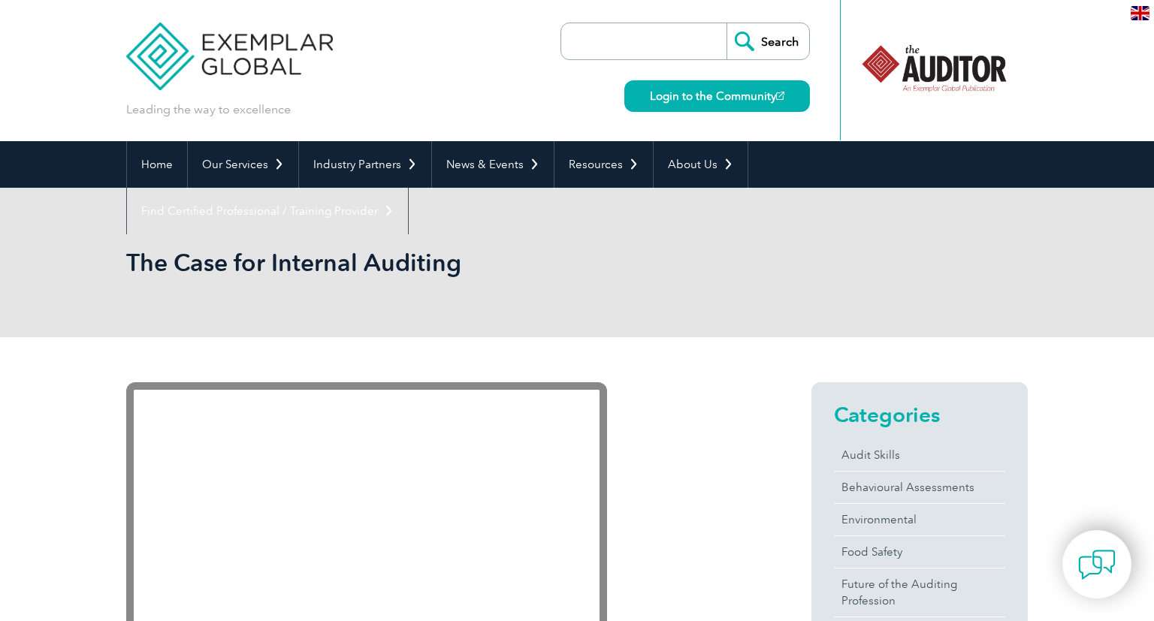
click at [779, 93] on img at bounding box center [780, 96] width 8 height 8
